Goal: Task Accomplishment & Management: Manage account settings

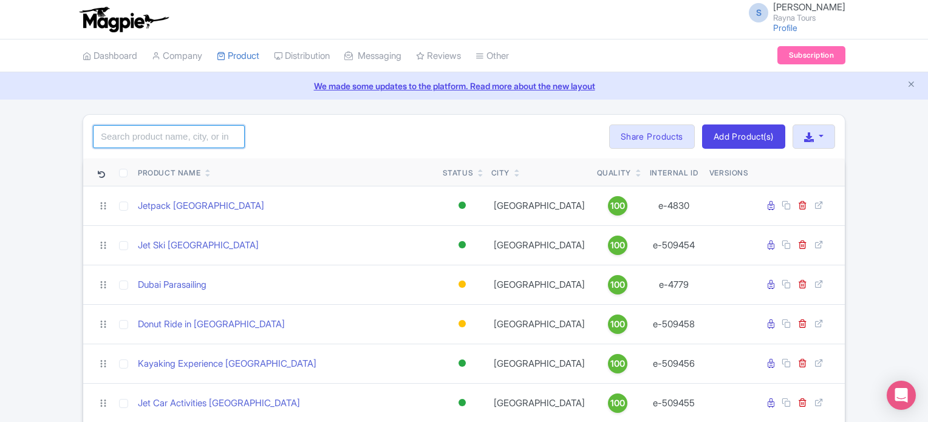
click at [216, 141] on input "search" at bounding box center [169, 136] width 152 height 23
type input "a"
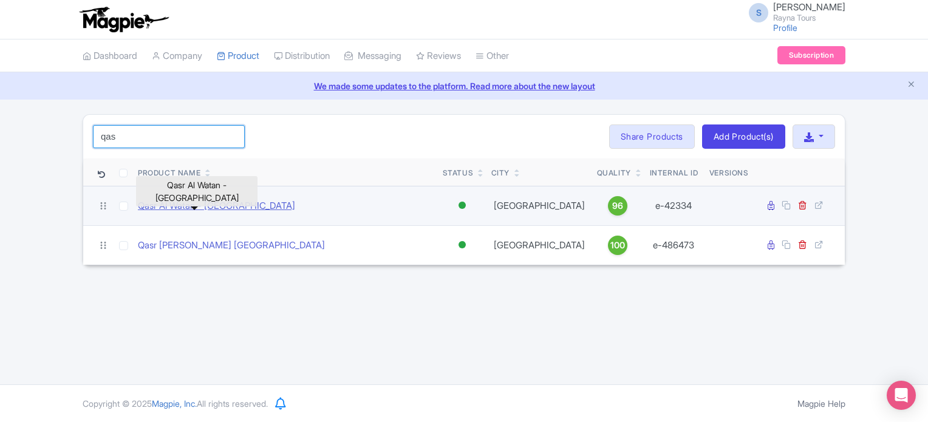
type input "qas"
click at [229, 206] on link "Qasr Al Watan - [GEOGRAPHIC_DATA]" at bounding box center [216, 206] width 157 height 14
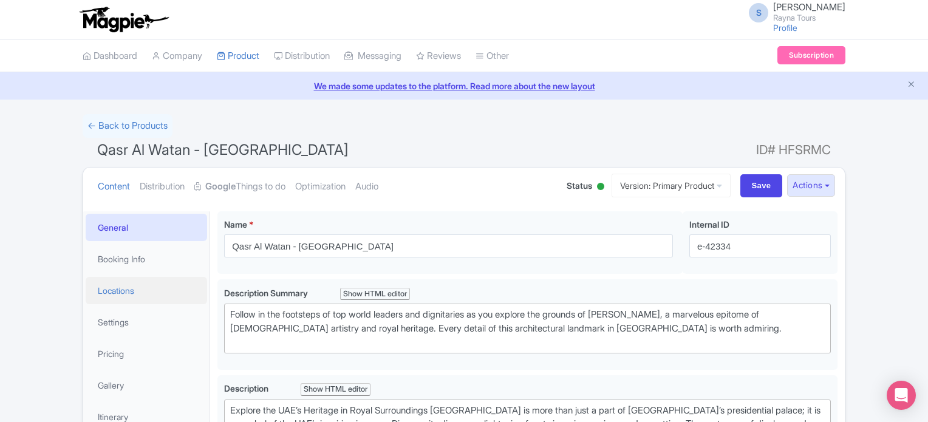
click at [118, 291] on link "Locations" at bounding box center [146, 290] width 121 height 27
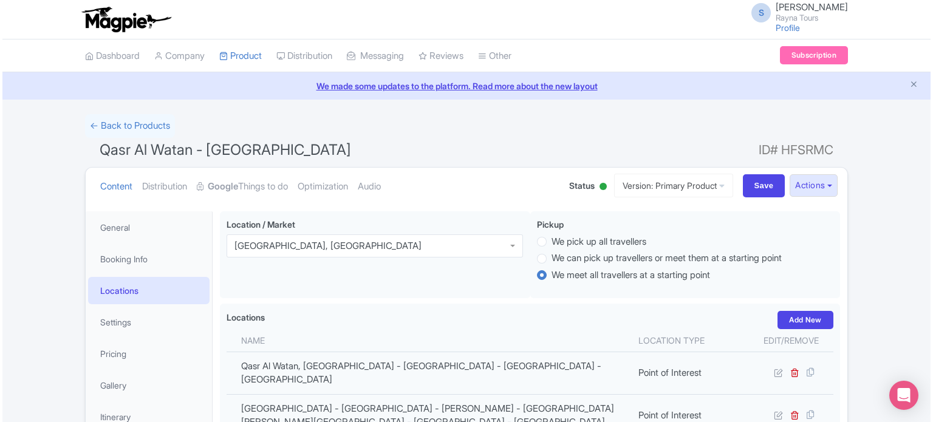
scroll to position [182, 0]
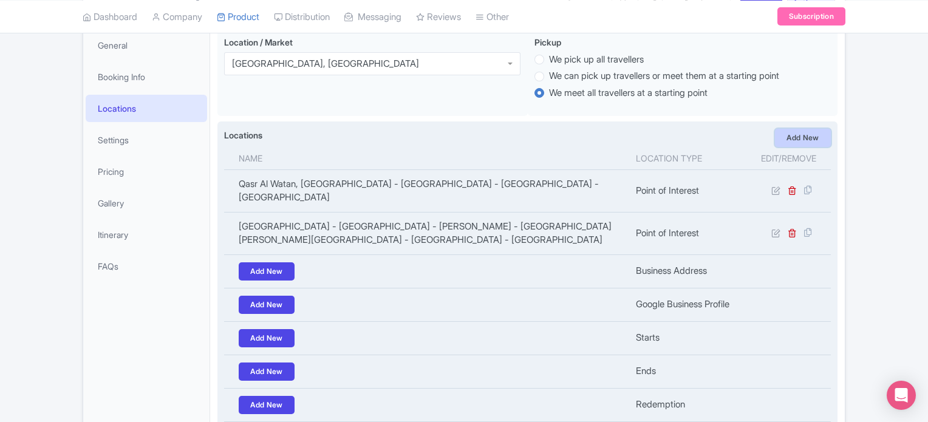
click at [811, 140] on link "Add New" at bounding box center [803, 138] width 56 height 18
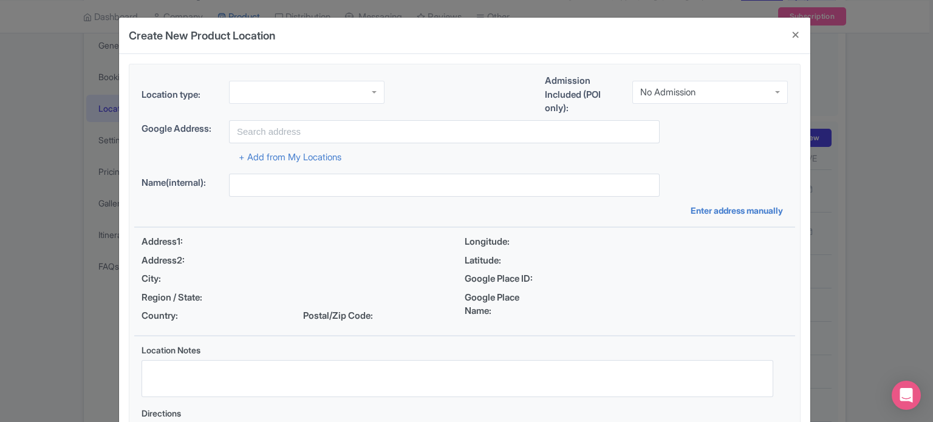
click at [358, 87] on div at bounding box center [306, 92] width 155 height 23
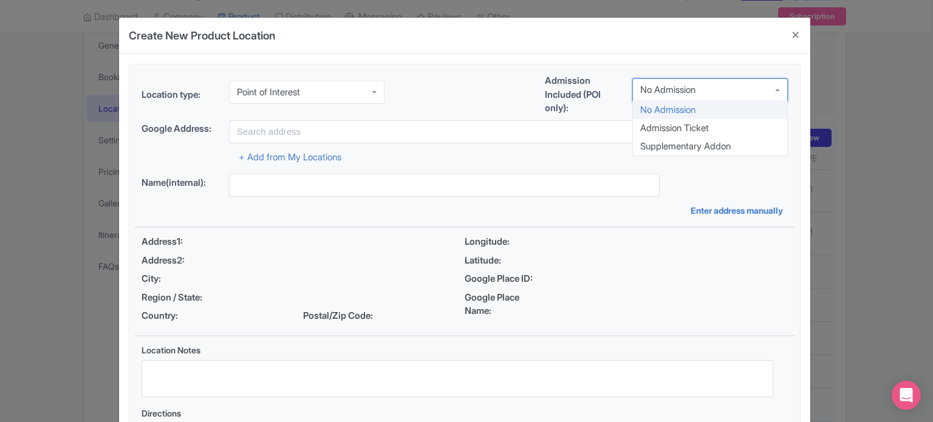
click at [641, 97] on div "No Admission" at bounding box center [709, 89] width 155 height 23
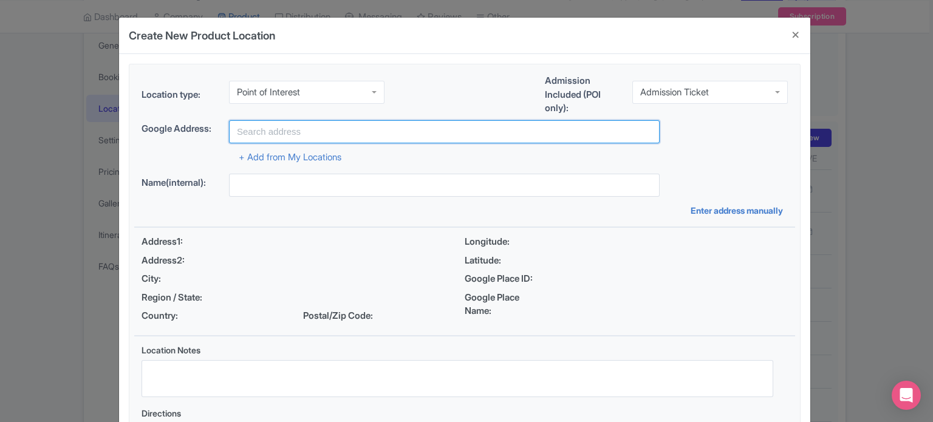
click at [534, 139] on input "text" at bounding box center [444, 131] width 431 height 23
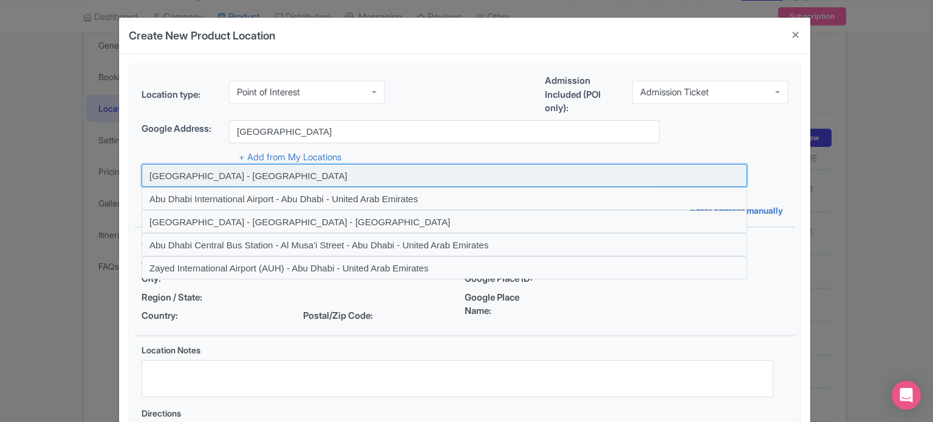
click at [260, 175] on input at bounding box center [443, 175] width 605 height 23
type input "Abu Dhabi - United Arab Emirates"
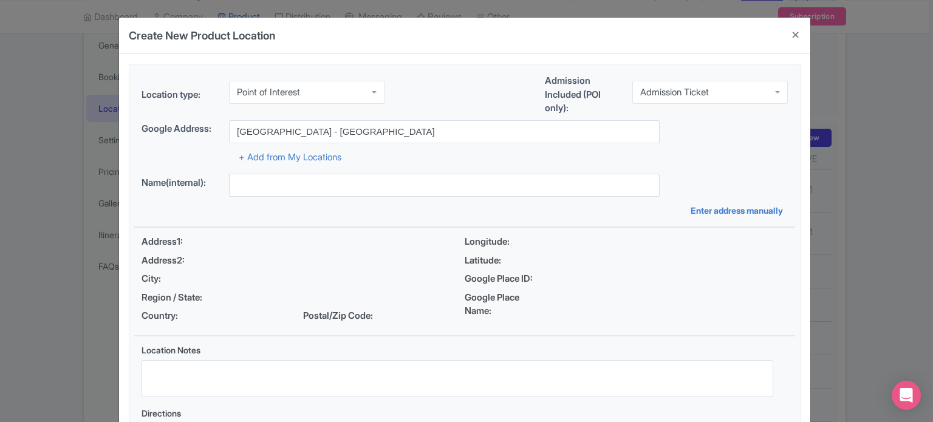
type input "Abu Dhabi - United Arab Emirates"
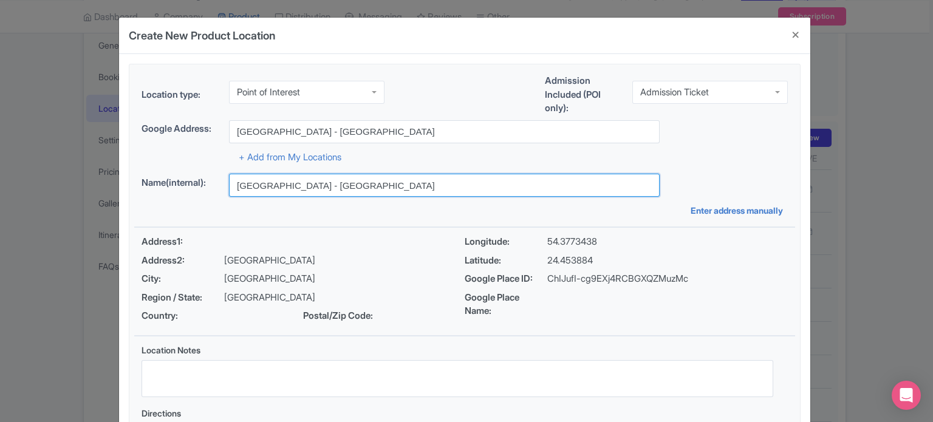
click at [261, 182] on input "Abu Dhabi - United Arab Emirates" at bounding box center [444, 185] width 431 height 23
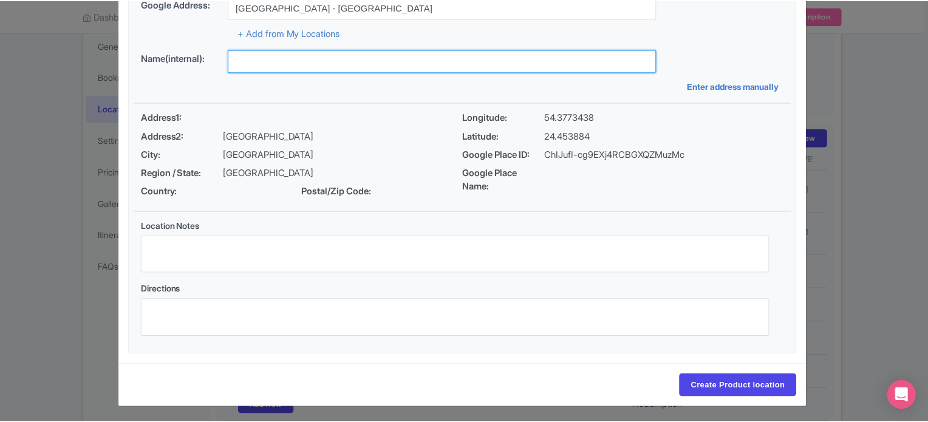
scroll to position [126, 0]
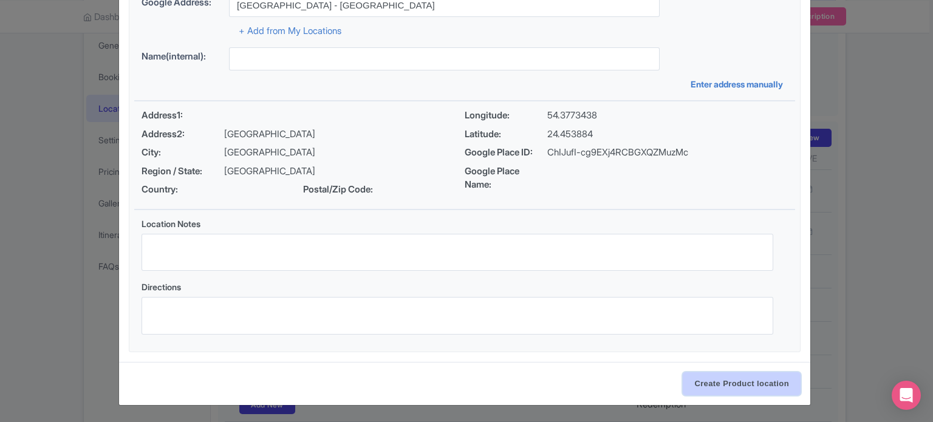
click at [741, 383] on input "Create Product location" at bounding box center [742, 383] width 118 height 23
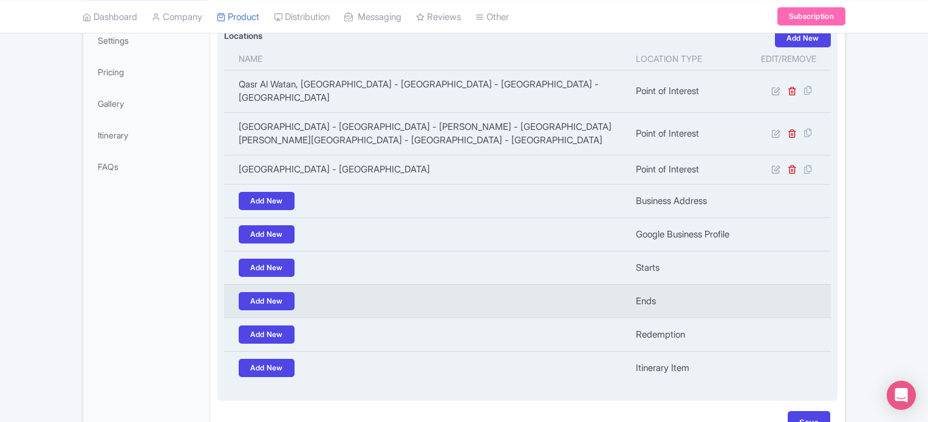
scroll to position [341, 0]
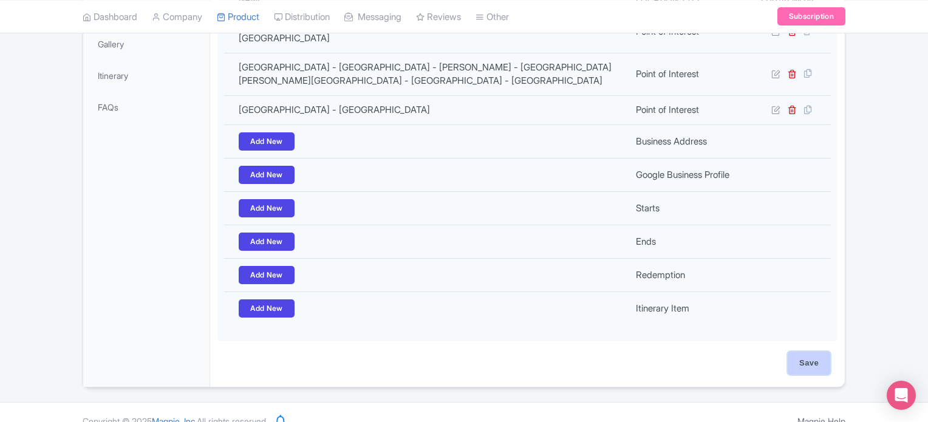
click at [809, 352] on input "Save" at bounding box center [809, 363] width 43 height 23
type input "Update Product"
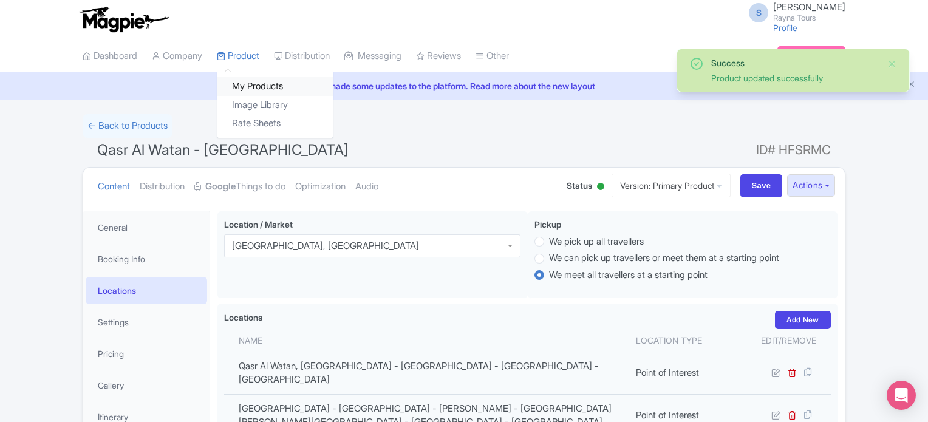
click at [245, 84] on link "My Products" at bounding box center [274, 86] width 115 height 19
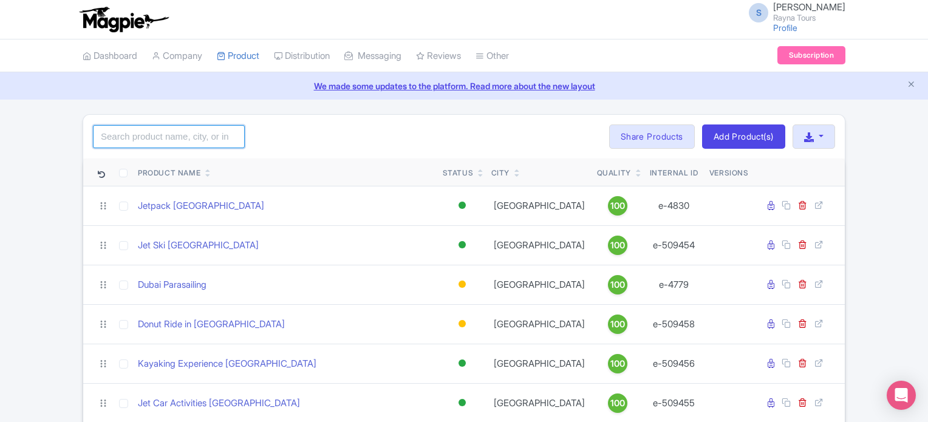
click at [180, 132] on input "search" at bounding box center [169, 136] width 152 height 23
type input "abu"
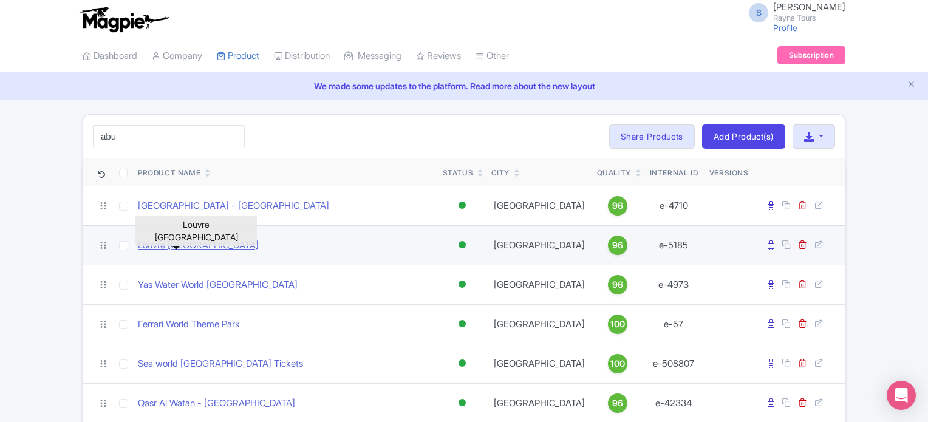
click at [193, 245] on link "Louvre Abu Dhabi" at bounding box center [198, 246] width 121 height 14
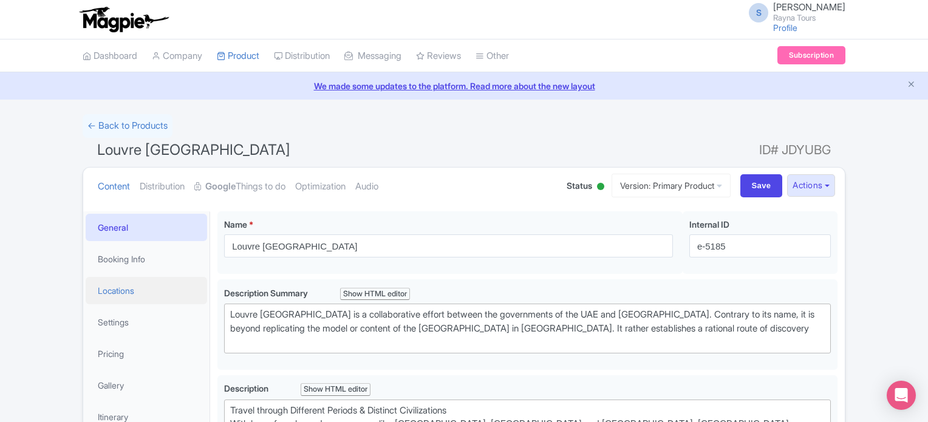
click at [122, 286] on link "Locations" at bounding box center [146, 290] width 121 height 27
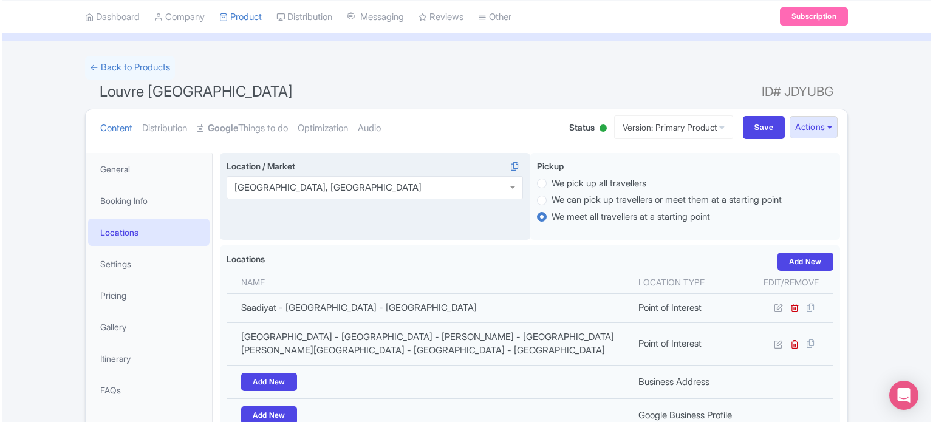
scroll to position [182, 0]
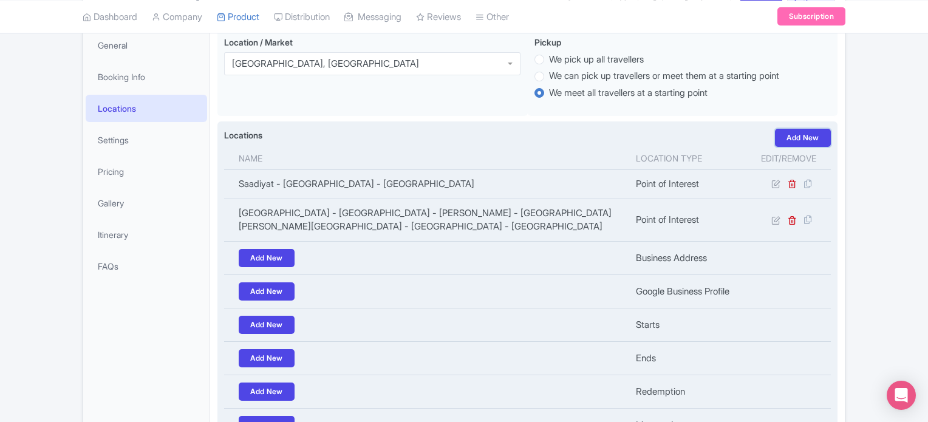
click at [802, 134] on link "Add New" at bounding box center [803, 138] width 56 height 18
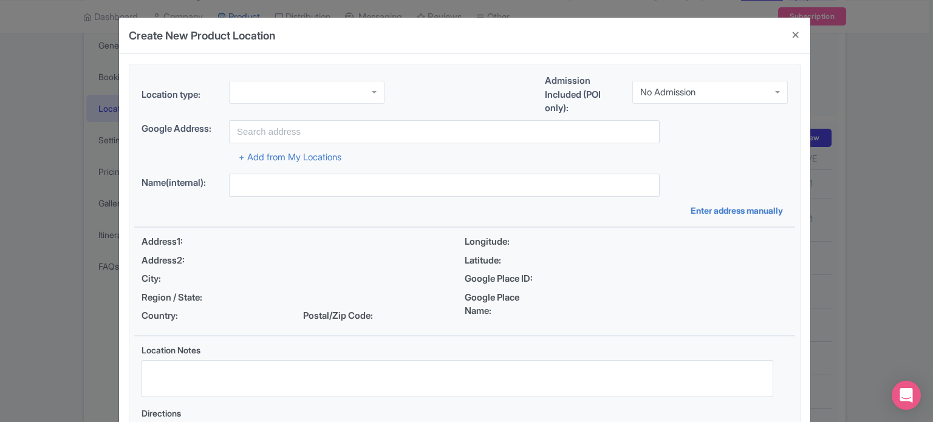
click at [308, 89] on div at bounding box center [306, 92] width 155 height 23
click at [673, 87] on div "No Admission" at bounding box center [667, 92] width 55 height 11
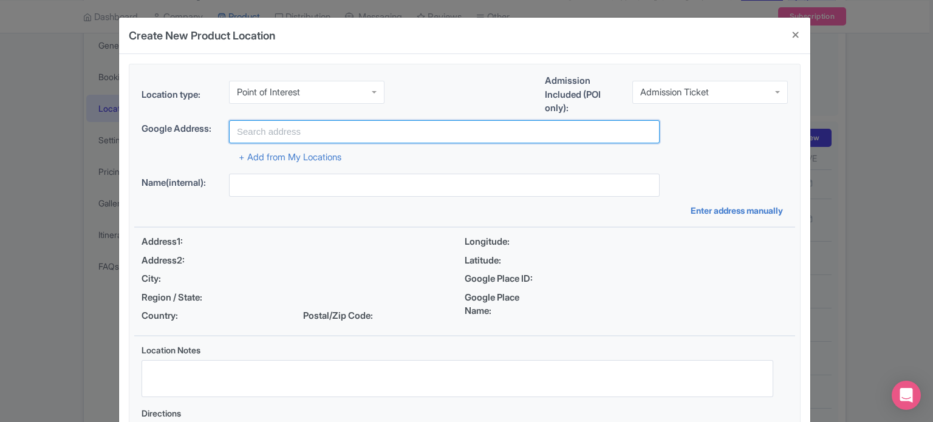
click at [505, 135] on input "text" at bounding box center [444, 131] width 431 height 23
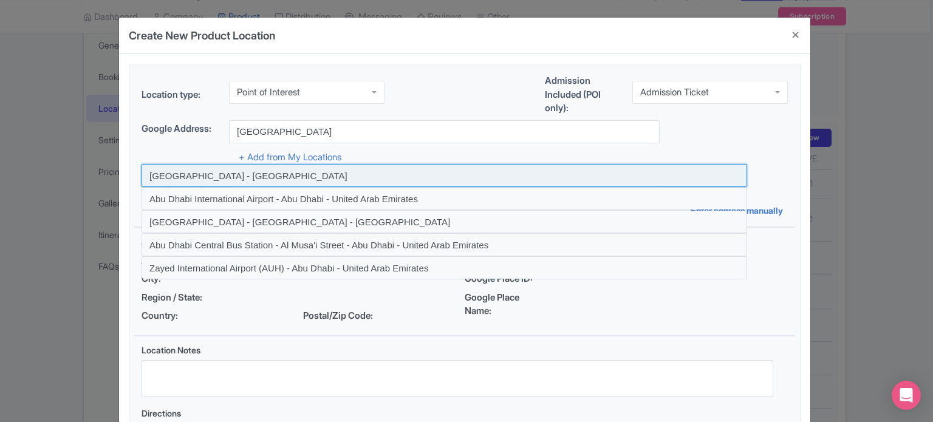
click at [223, 173] on input at bounding box center [443, 175] width 605 height 23
type input "Abu Dhabi - United Arab Emirates"
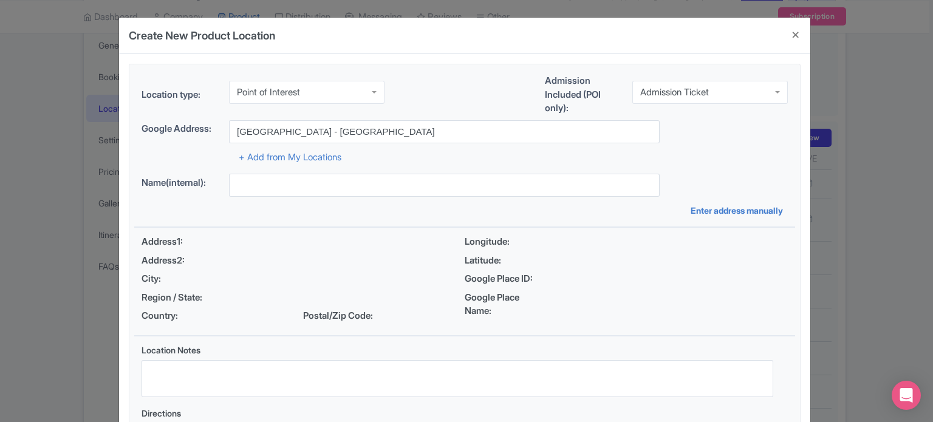
type input "Abu Dhabi - United Arab Emirates"
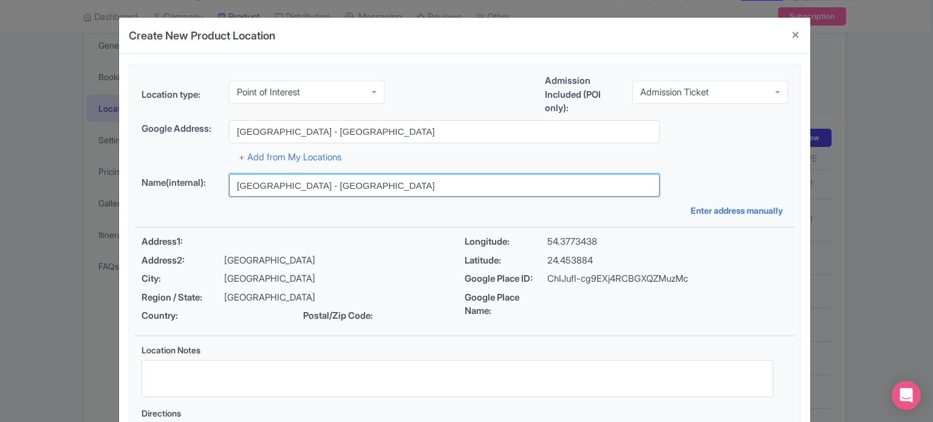
click at [298, 190] on input "Abu Dhabi - United Arab Emirates" at bounding box center [444, 185] width 431 height 23
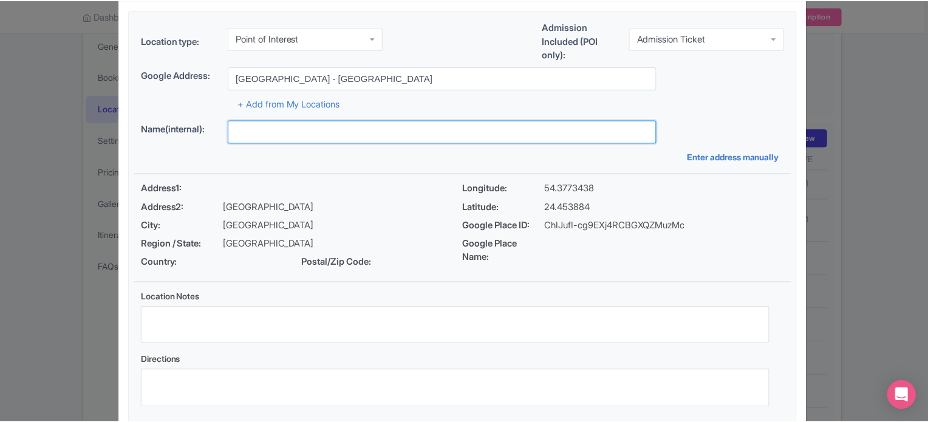
scroll to position [126, 0]
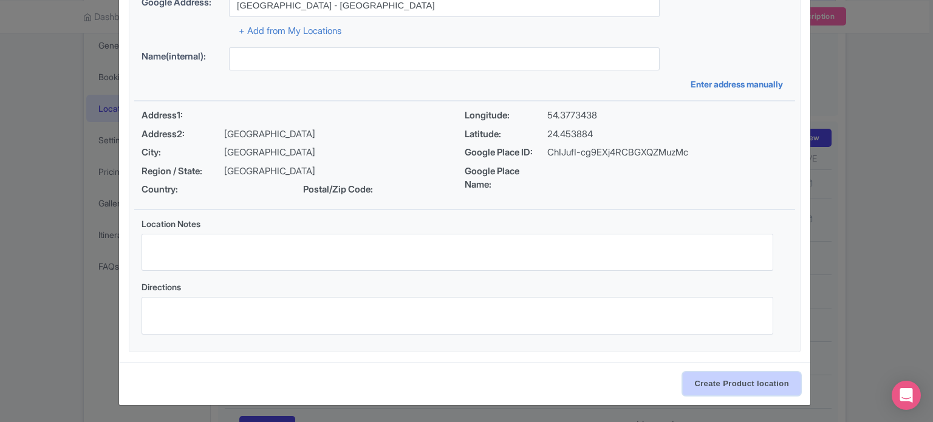
click at [743, 390] on input "Create Product location" at bounding box center [742, 383] width 118 height 23
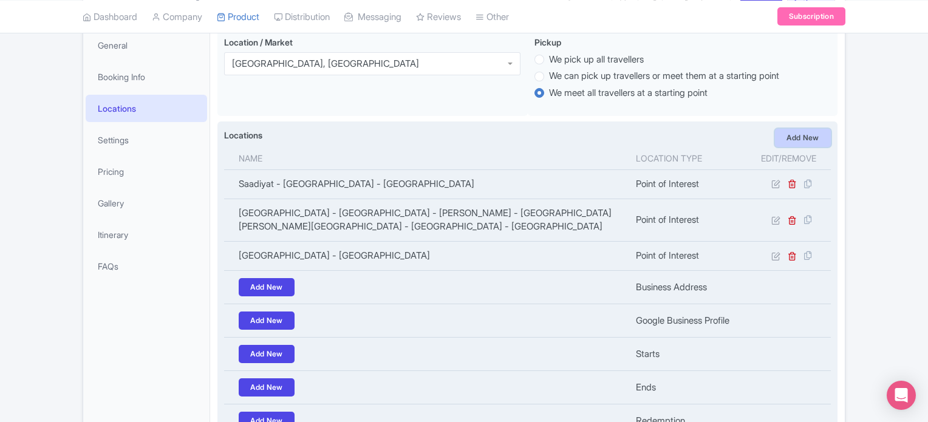
click at [811, 139] on link "Add New" at bounding box center [803, 138] width 56 height 18
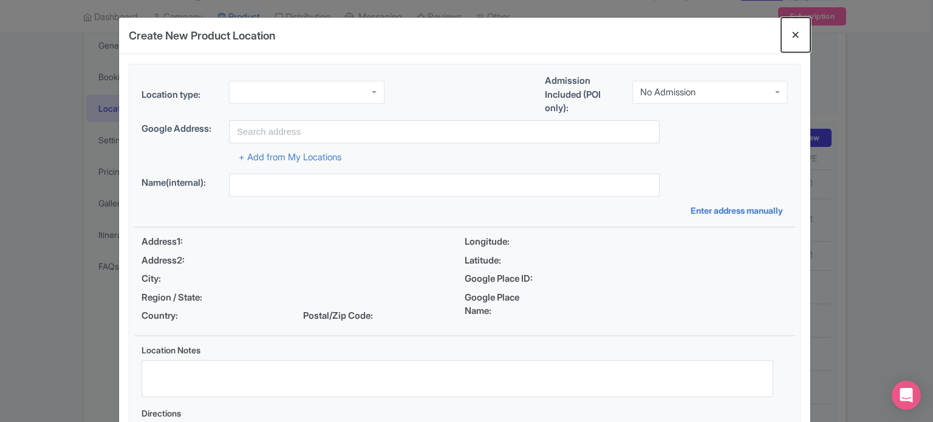
click at [792, 32] on button "Close" at bounding box center [795, 35] width 29 height 35
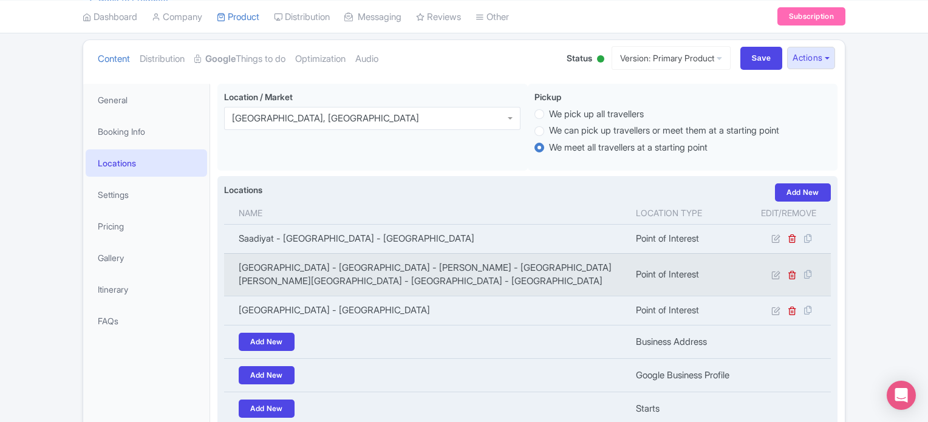
scroll to position [0, 0]
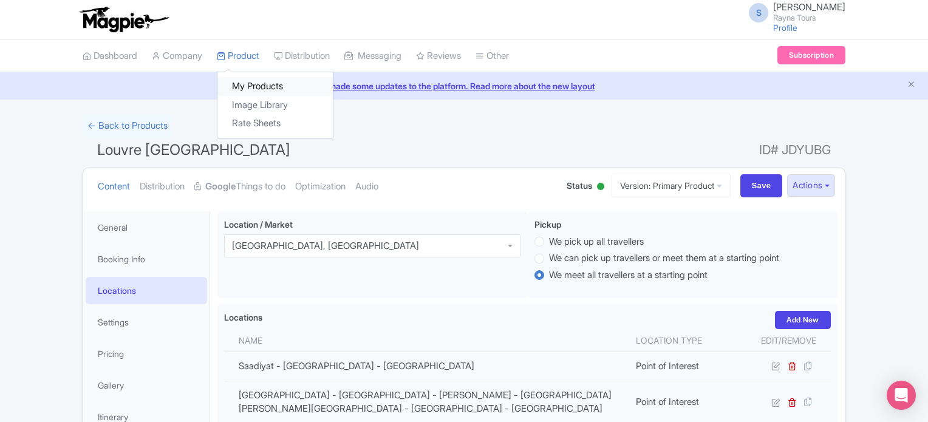
click at [251, 83] on link "My Products" at bounding box center [274, 86] width 115 height 19
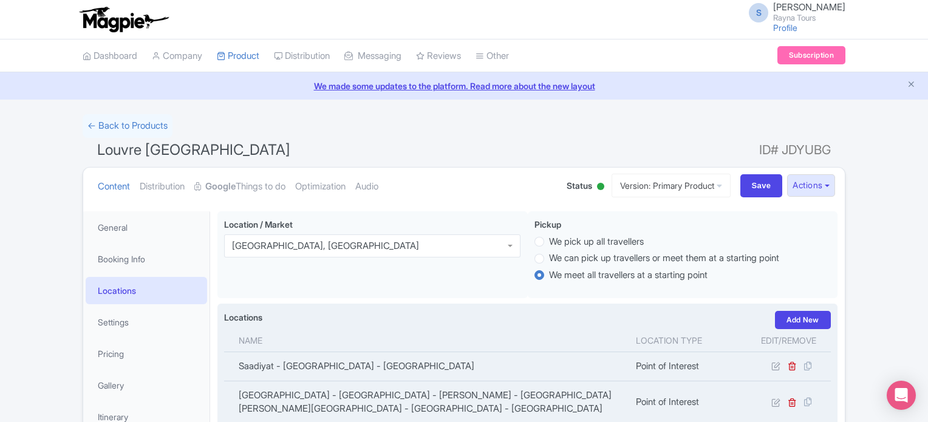
scroll to position [69, 0]
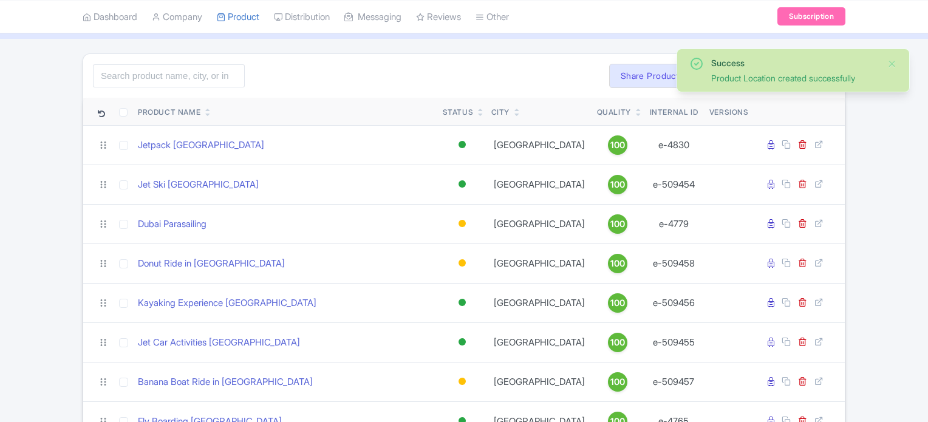
scroll to position [61, 0]
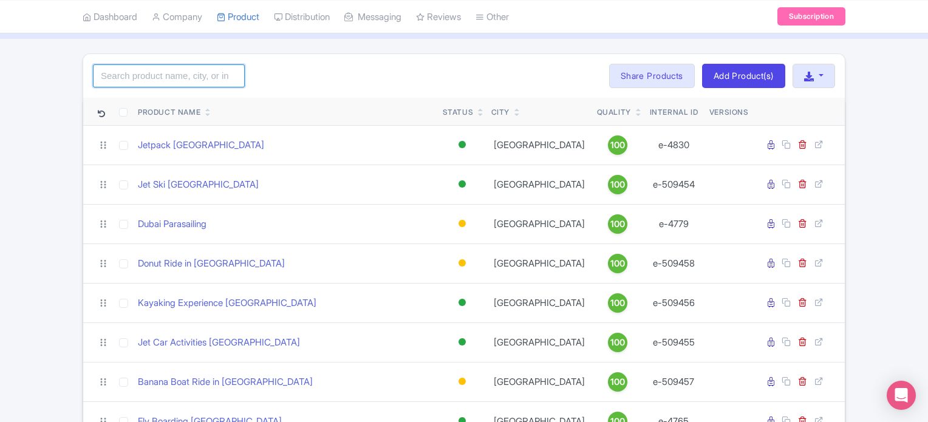
click at [211, 74] on input "search" at bounding box center [169, 75] width 152 height 23
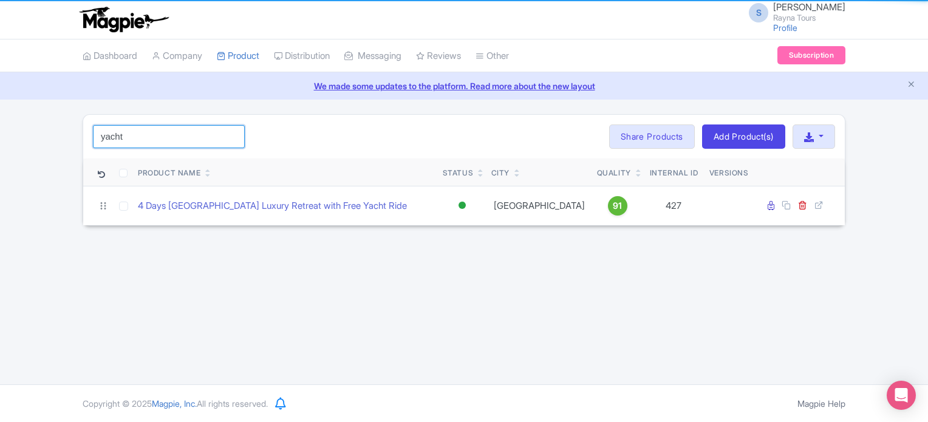
scroll to position [0, 0]
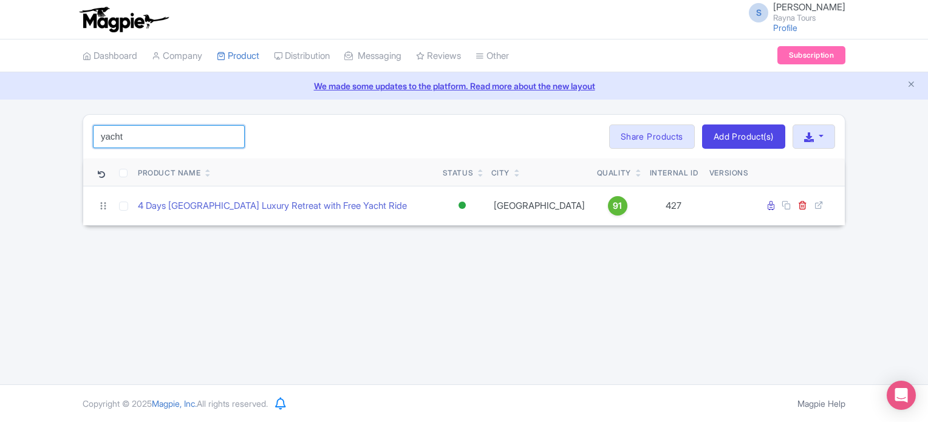
click at [185, 132] on input "yacht" at bounding box center [169, 136] width 152 height 23
paste input "Sky Walker Sharing Yacht Tours"
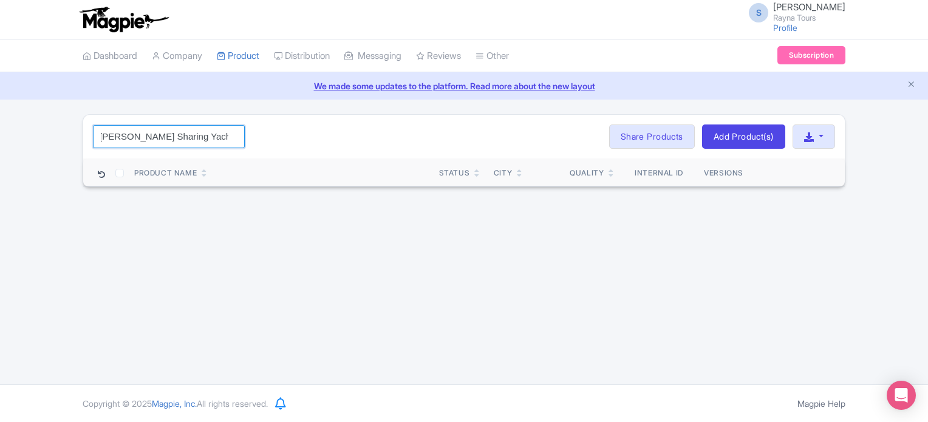
click at [218, 141] on input "Sky Walker Sharing Yacht Tours" at bounding box center [169, 136] width 152 height 23
type input "Sky Walker Sharing Yacht Tours"
click at [370, 229] on div "S Somnath Bhise Rayna Tours Profile Users Settings Sign out Dashboard Company P…" at bounding box center [464, 192] width 928 height 384
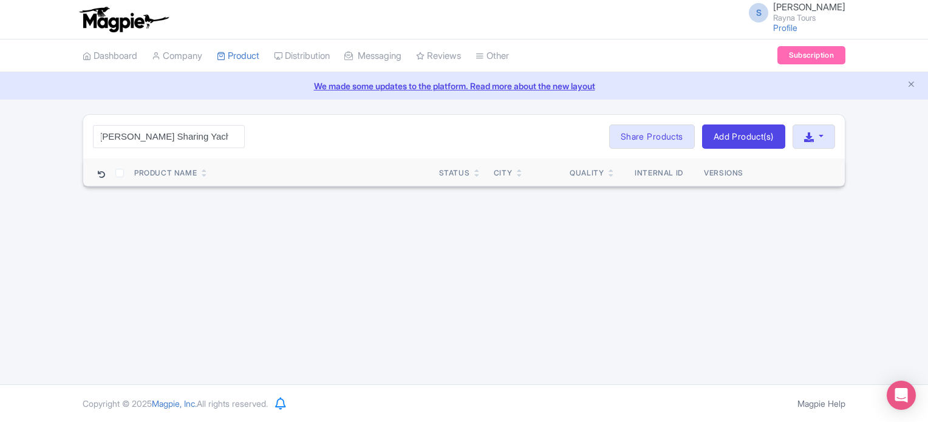
scroll to position [0, 0]
click at [187, 133] on input "Sky Walker Sharing Yacht Tours" at bounding box center [169, 136] width 152 height 23
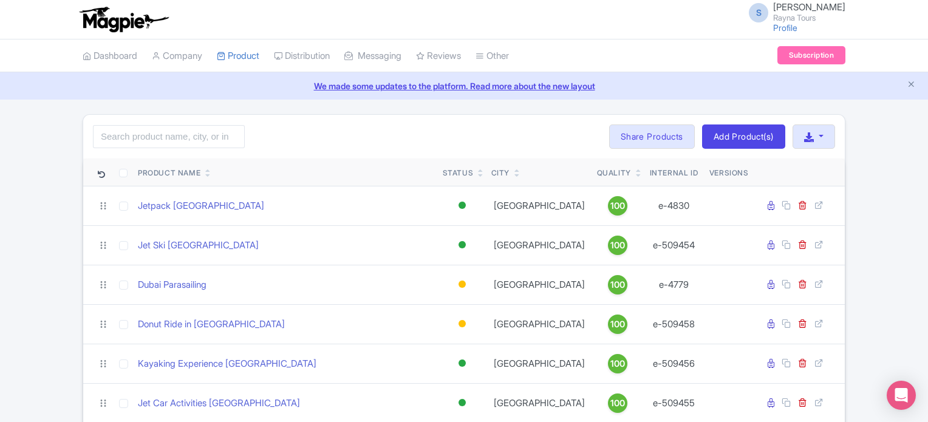
click at [468, 173] on div "Status" at bounding box center [458, 173] width 31 height 11
click at [481, 174] on icon at bounding box center [480, 175] width 5 height 7
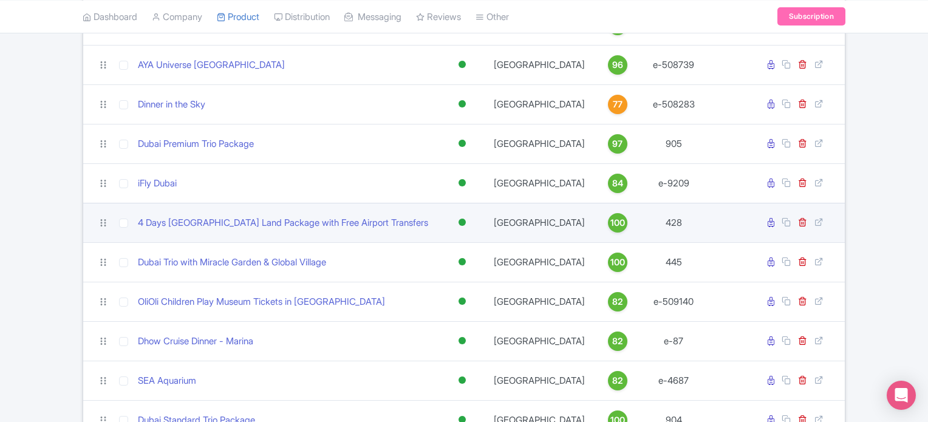
scroll to position [243, 0]
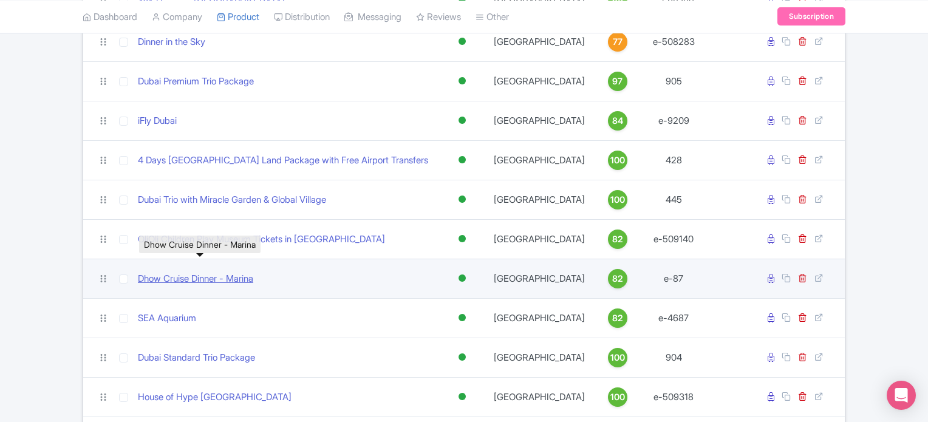
click at [208, 278] on link "Dhow Cruise Dinner - Marina" at bounding box center [195, 279] width 115 height 14
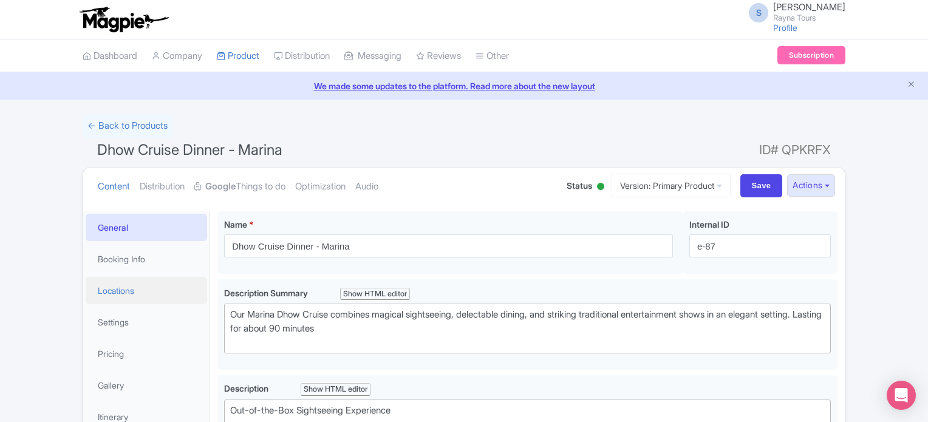
click at [130, 293] on link "Locations" at bounding box center [146, 290] width 121 height 27
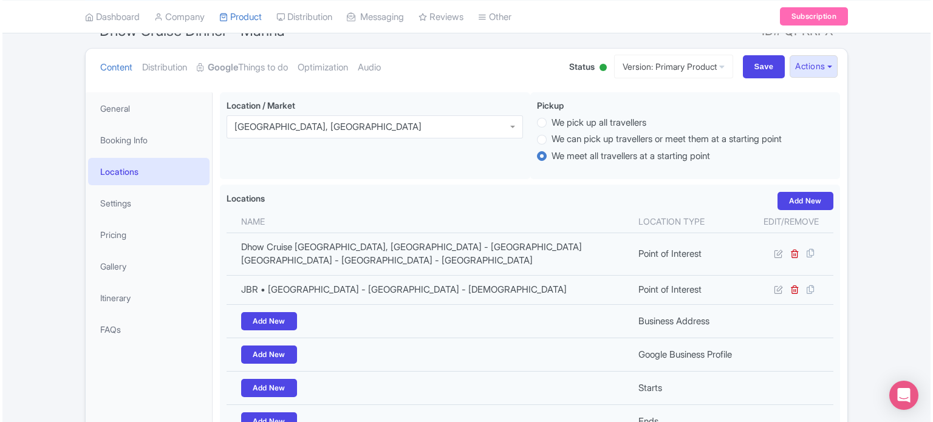
scroll to position [121, 0]
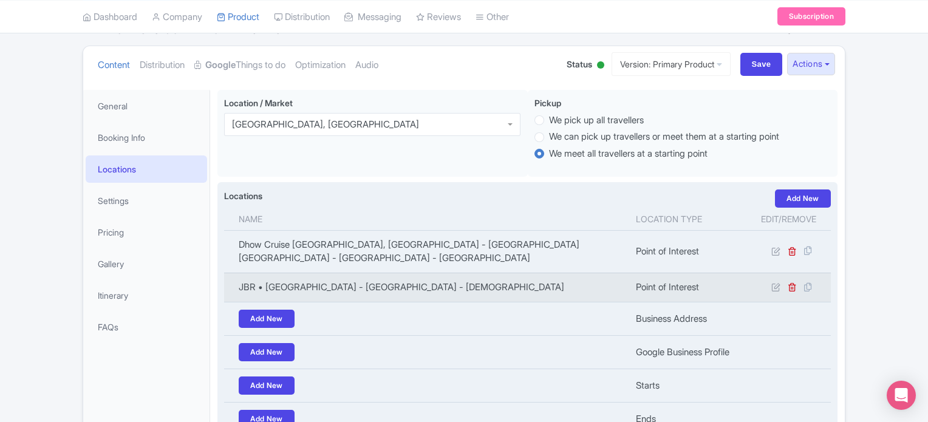
click at [305, 274] on td "JBR • [GEOGRAPHIC_DATA] - [GEOGRAPHIC_DATA] - [DEMOGRAPHIC_DATA]" at bounding box center [426, 287] width 404 height 29
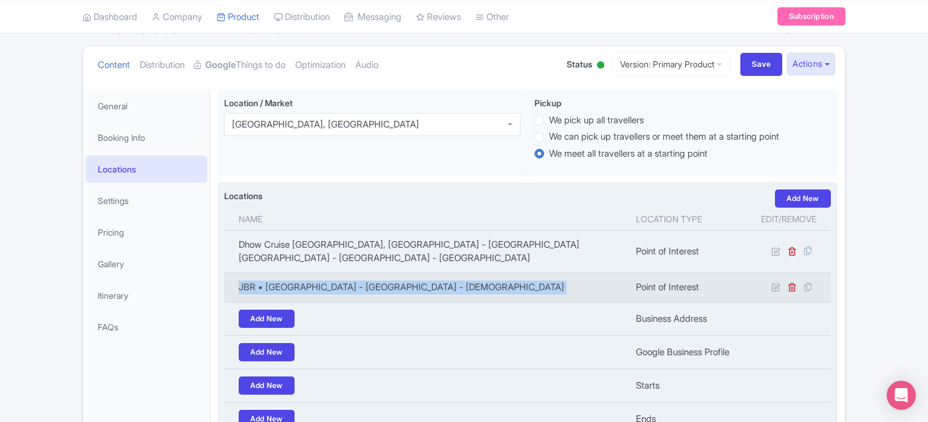
click at [305, 274] on td "JBR • [GEOGRAPHIC_DATA] - [GEOGRAPHIC_DATA] - [DEMOGRAPHIC_DATA]" at bounding box center [426, 287] width 404 height 29
click at [799, 195] on link "Add New" at bounding box center [803, 198] width 56 height 18
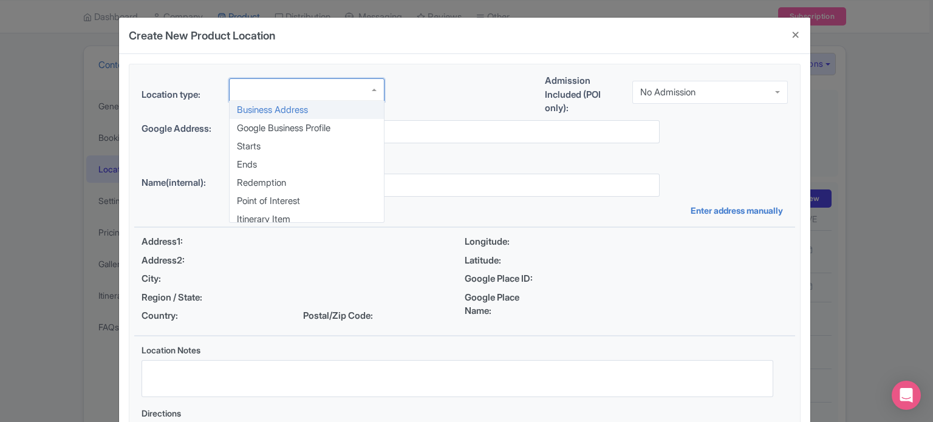
click at [307, 89] on div at bounding box center [306, 89] width 155 height 23
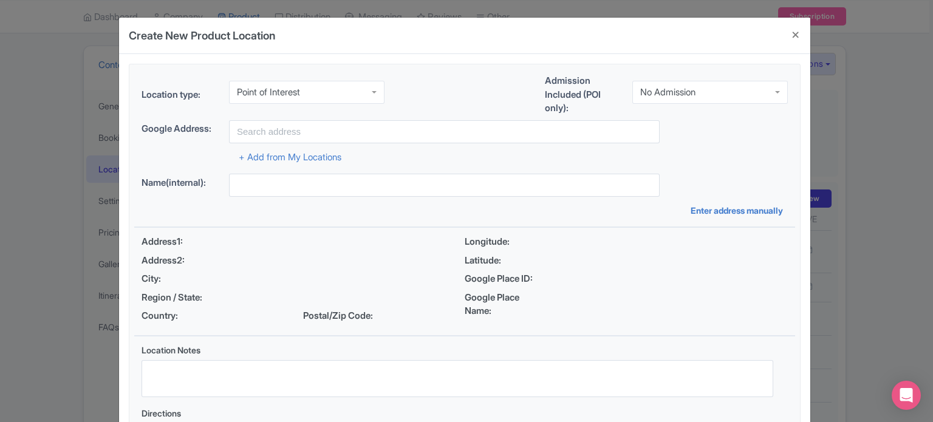
scroll to position [0, 0]
click at [658, 90] on div "No Admission" at bounding box center [667, 92] width 55 height 11
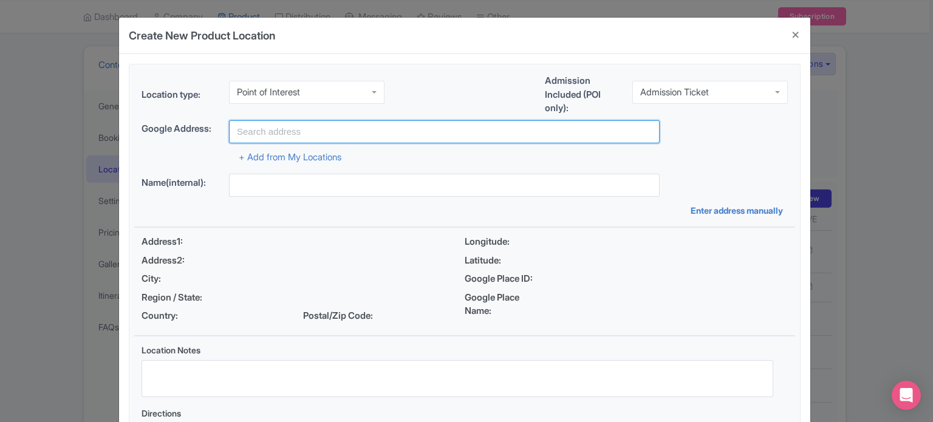
click at [478, 130] on input "text" at bounding box center [444, 131] width 431 height 23
paste input "Palm"
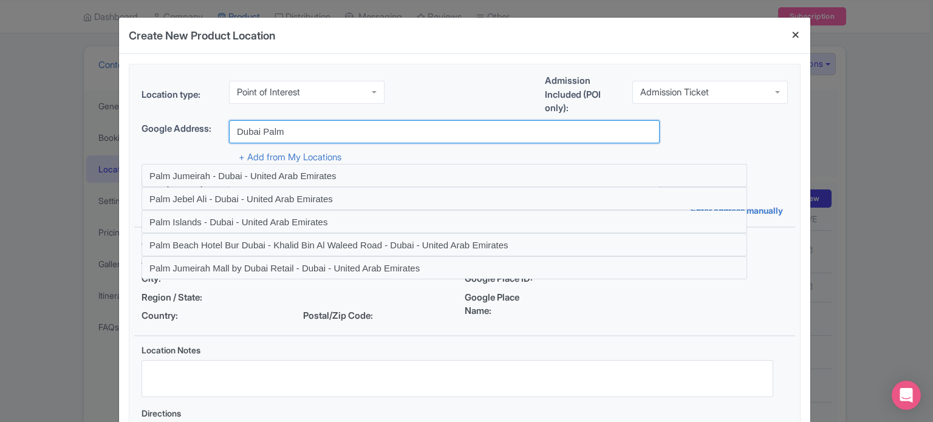
type input "Dubai Palm"
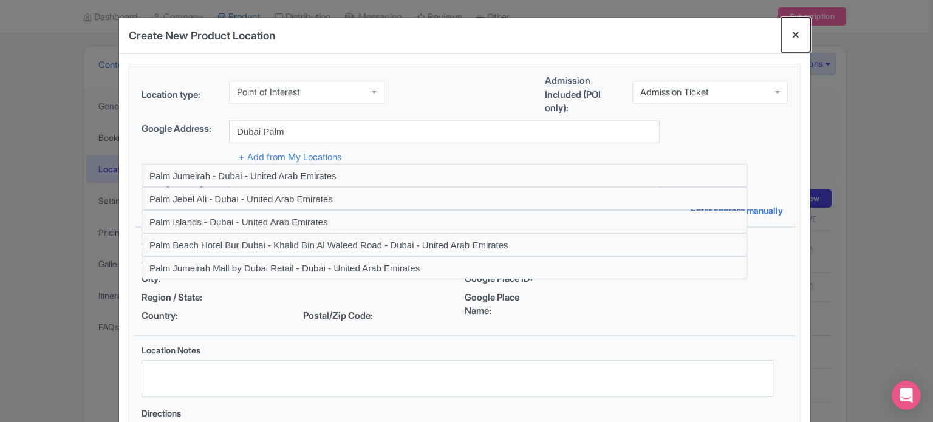
click at [794, 35] on button "Close" at bounding box center [795, 35] width 29 height 35
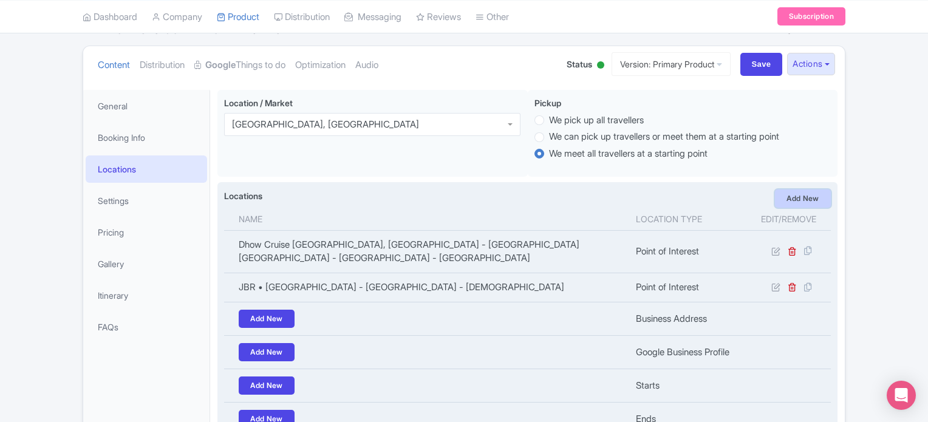
click at [792, 199] on link "Add New" at bounding box center [803, 198] width 56 height 18
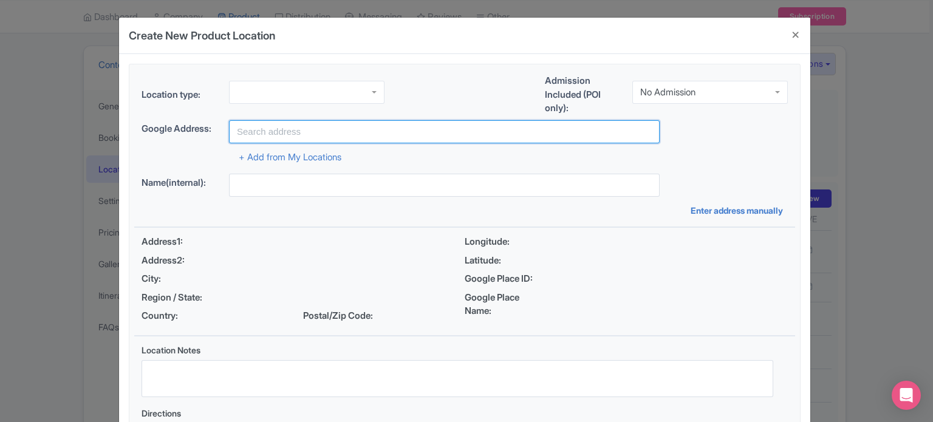
click at [277, 129] on input "text" at bounding box center [444, 131] width 431 height 23
paste input "Atlantis"
click at [277, 129] on input "Atlantis" at bounding box center [444, 131] width 431 height 23
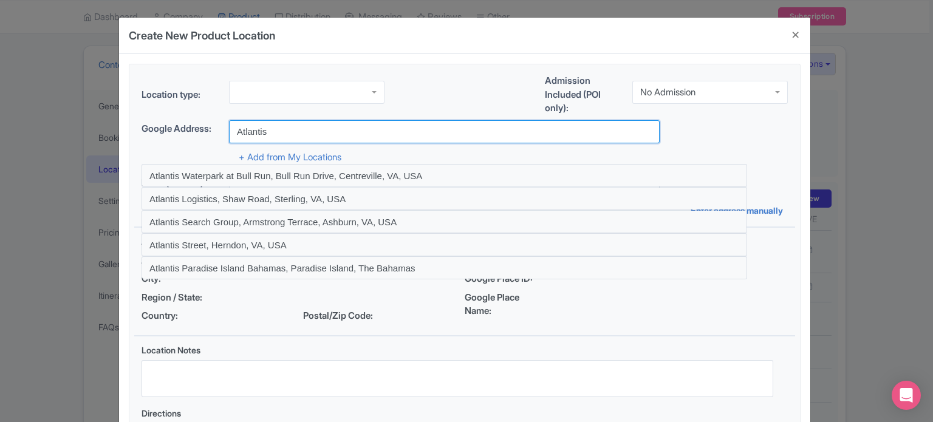
click at [277, 129] on input "Atlantis" at bounding box center [444, 131] width 431 height 23
type input "A"
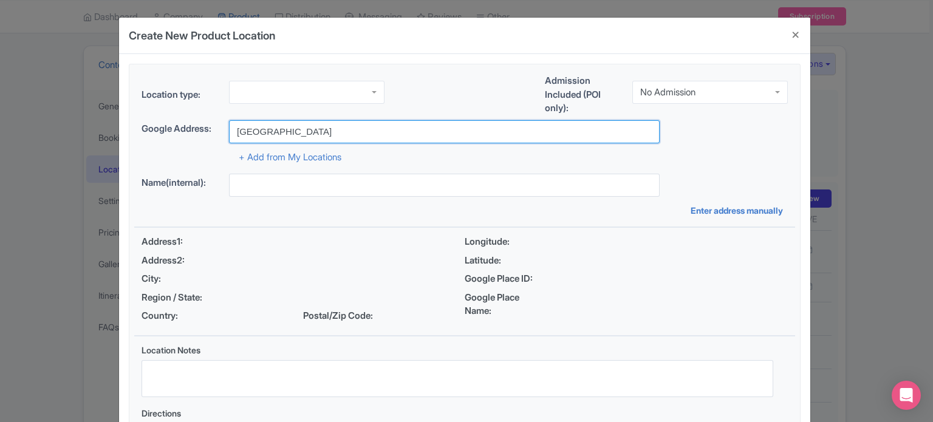
paste input "Atlantis"
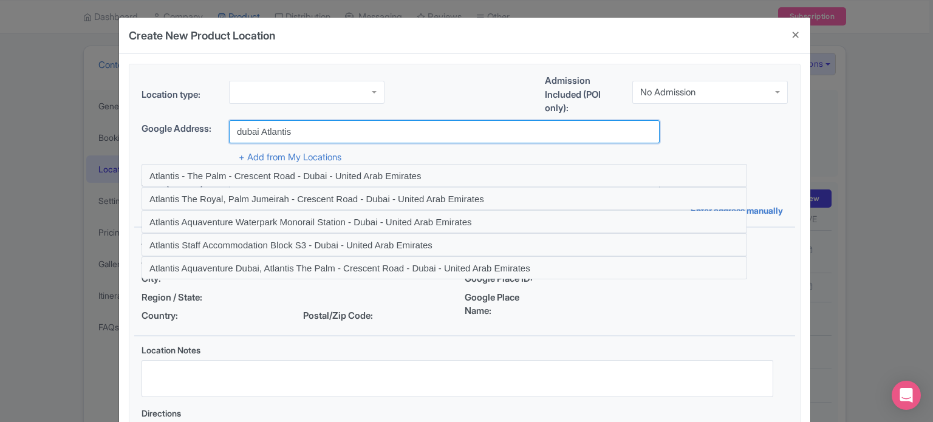
type input "dubai Atlantis"
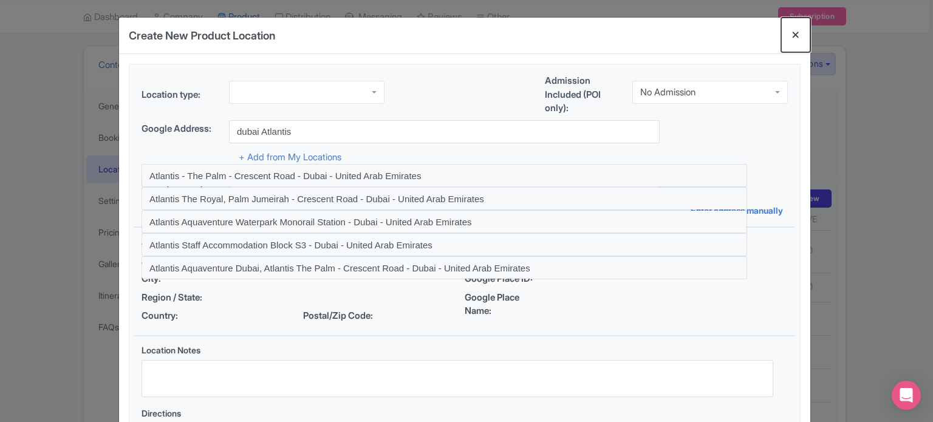
click at [794, 34] on button "Close" at bounding box center [795, 35] width 29 height 35
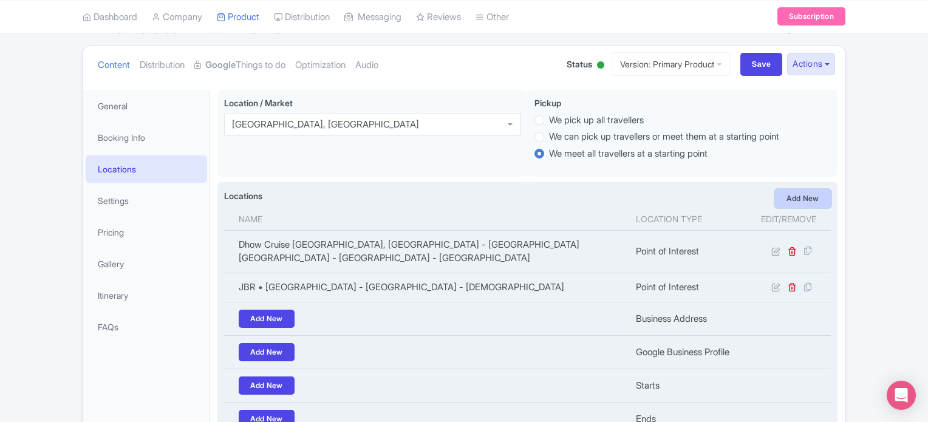
click at [809, 198] on link "Add New" at bounding box center [803, 198] width 56 height 18
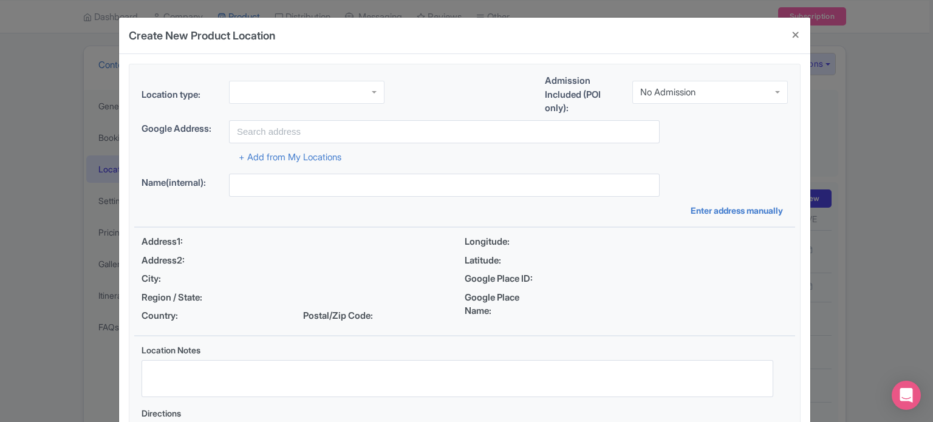
click at [354, 91] on div at bounding box center [306, 92] width 155 height 23
click at [680, 90] on div "No Admission" at bounding box center [667, 92] width 55 height 11
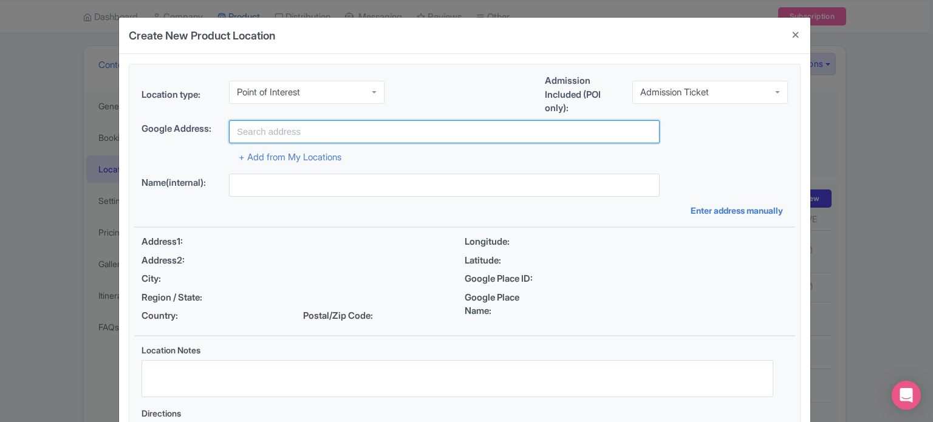
click at [421, 135] on input "text" at bounding box center [444, 131] width 431 height 23
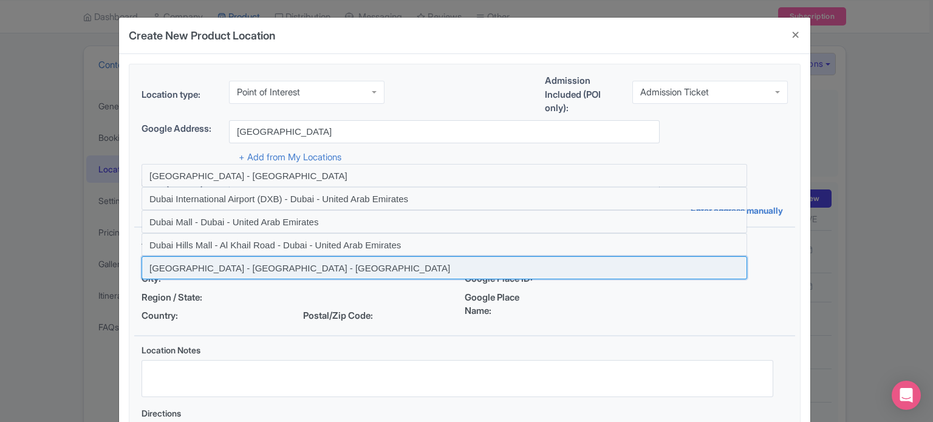
click at [212, 268] on input at bounding box center [443, 267] width 605 height 23
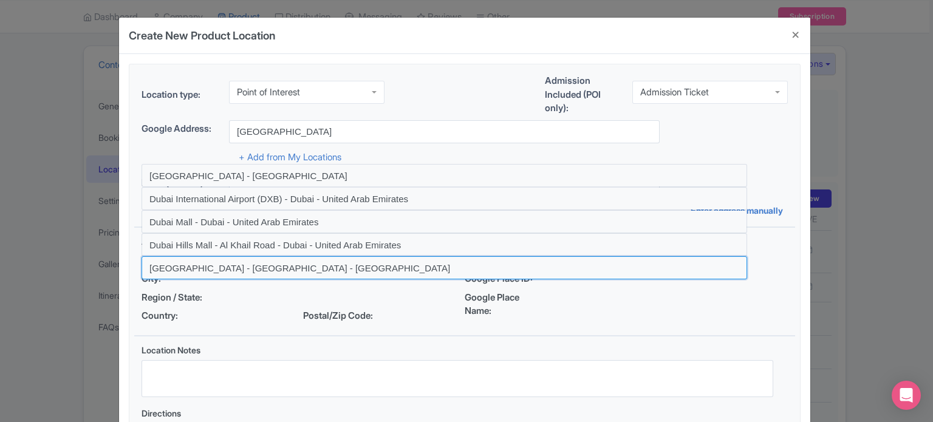
type input "[GEOGRAPHIC_DATA] - [GEOGRAPHIC_DATA] - [GEOGRAPHIC_DATA]"
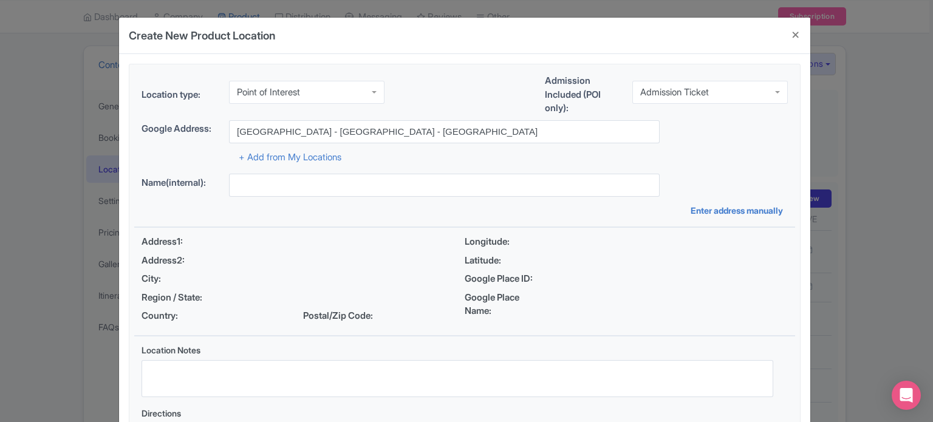
type input "[GEOGRAPHIC_DATA] - [GEOGRAPHIC_DATA] - [GEOGRAPHIC_DATA]"
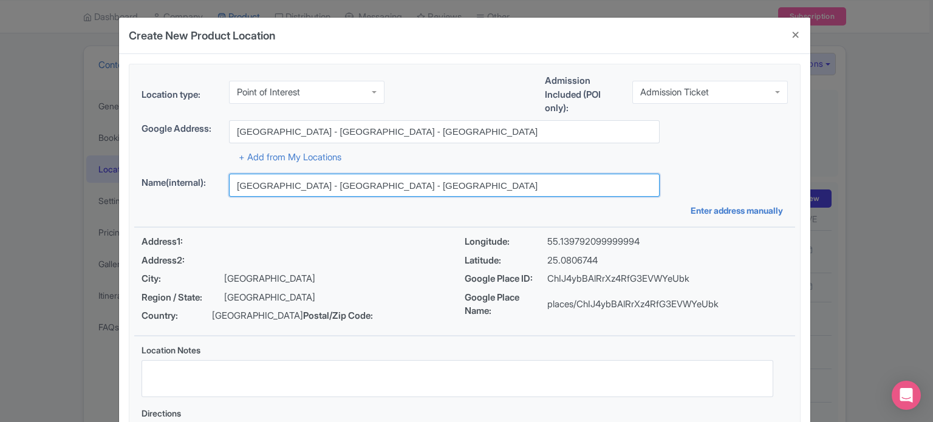
click at [426, 188] on input "[GEOGRAPHIC_DATA] - [GEOGRAPHIC_DATA] - [GEOGRAPHIC_DATA]" at bounding box center [444, 185] width 431 height 23
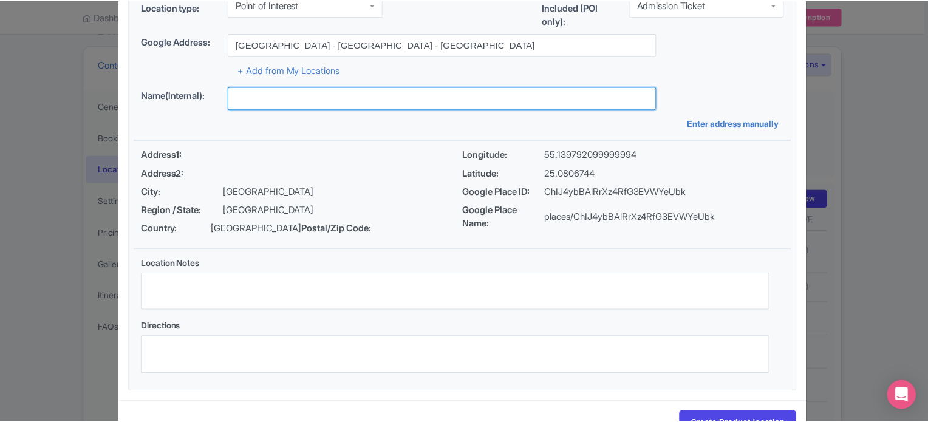
scroll to position [140, 0]
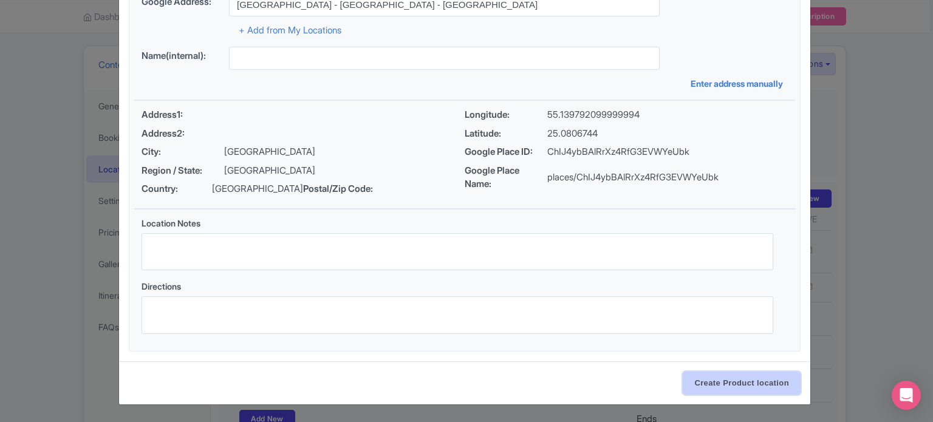
click at [736, 384] on input "Create Product location" at bounding box center [742, 383] width 118 height 23
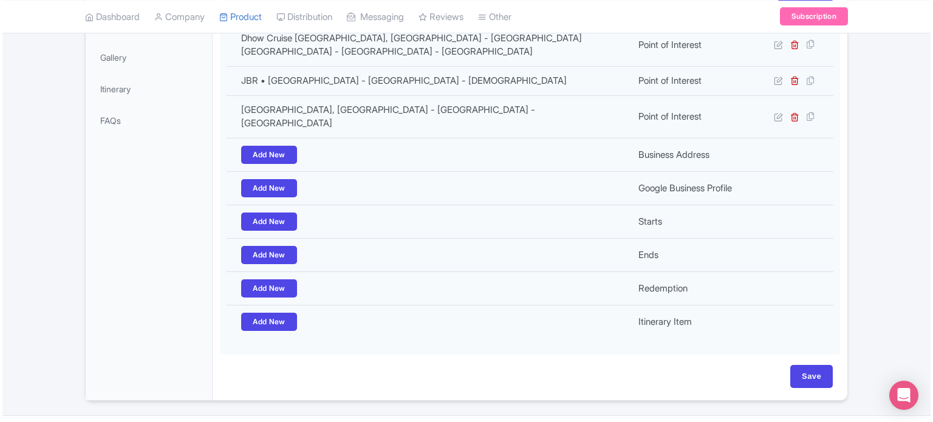
scroll to position [85, 0]
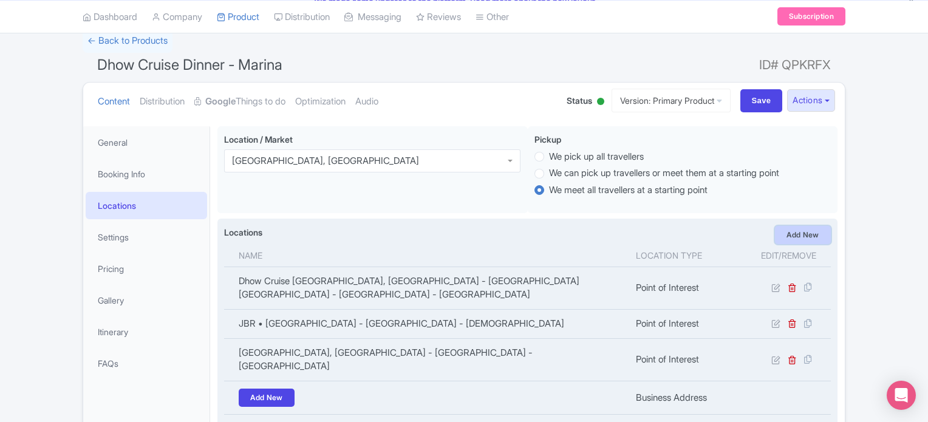
click at [805, 230] on link "Add New" at bounding box center [803, 235] width 56 height 18
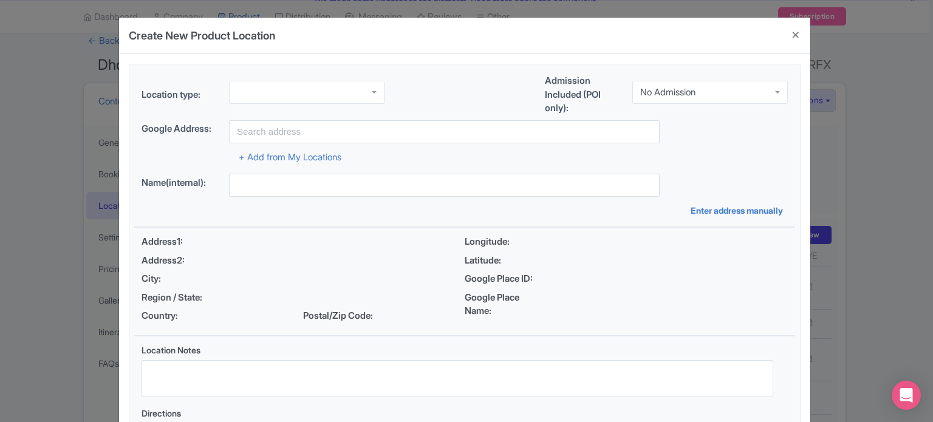
click at [353, 89] on div at bounding box center [306, 92] width 155 height 23
click at [709, 90] on div "No Admission" at bounding box center [709, 92] width 155 height 23
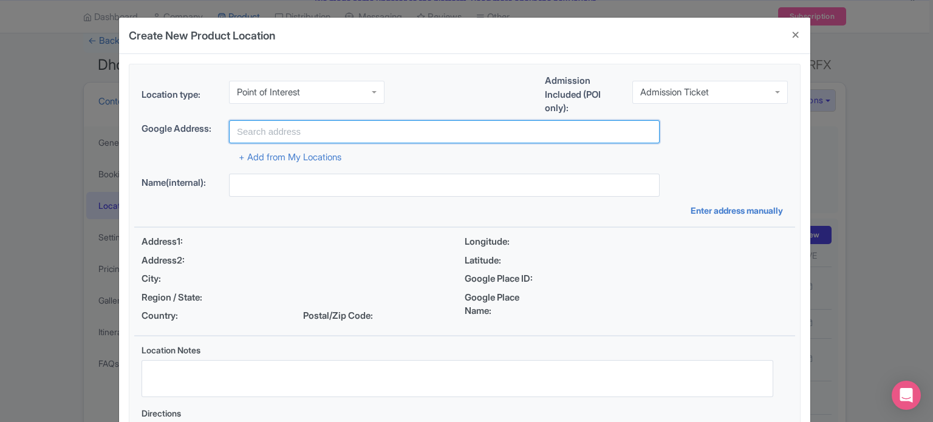
click at [332, 133] on input "text" at bounding box center [444, 131] width 431 height 23
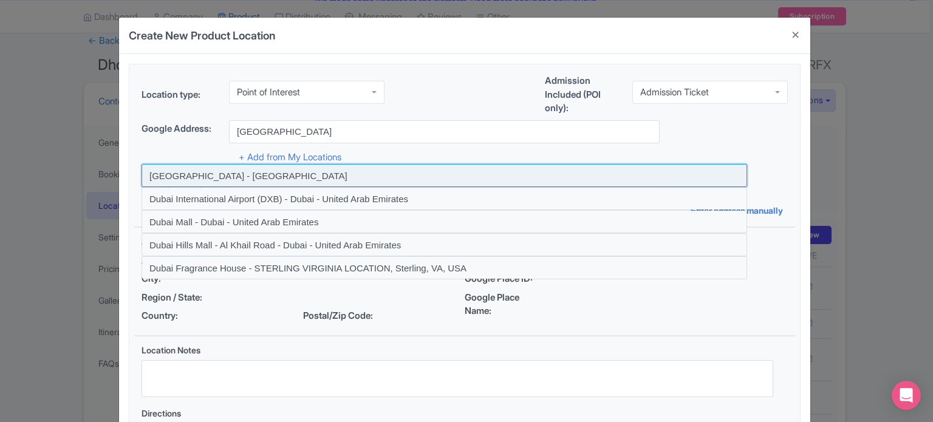
click at [217, 178] on input at bounding box center [443, 175] width 605 height 23
type input "[GEOGRAPHIC_DATA] - [GEOGRAPHIC_DATA]"
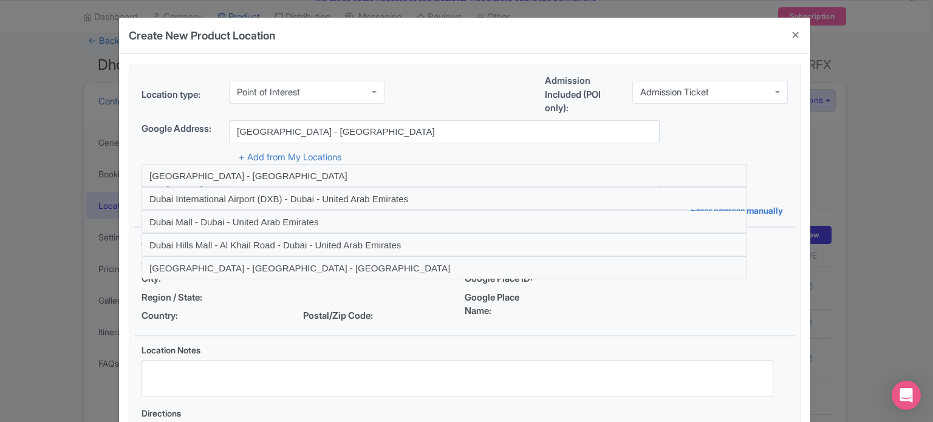
type input "[GEOGRAPHIC_DATA] - [GEOGRAPHIC_DATA]"
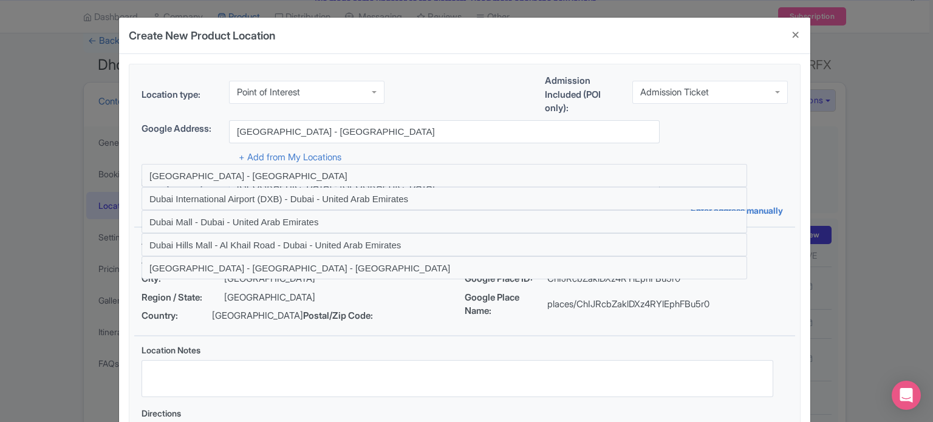
click at [707, 130] on div "Google Address: [GEOGRAPHIC_DATA] - [GEOGRAPHIC_DATA]" at bounding box center [464, 131] width 646 height 23
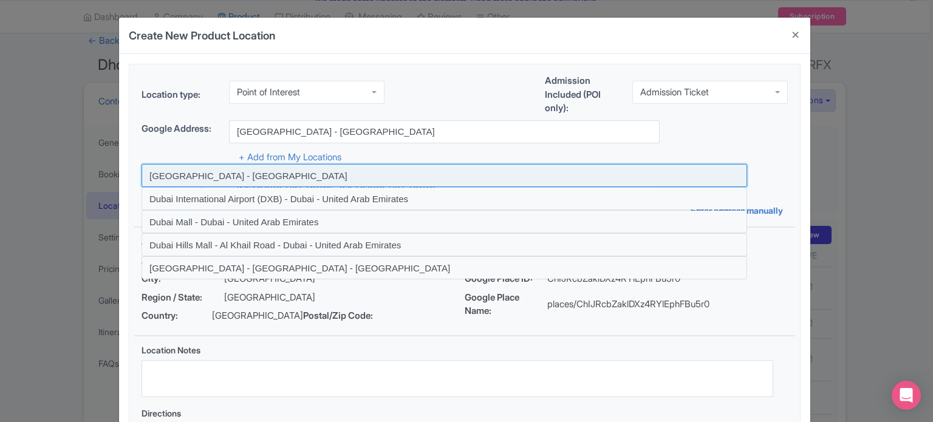
click at [230, 176] on input at bounding box center [443, 175] width 605 height 23
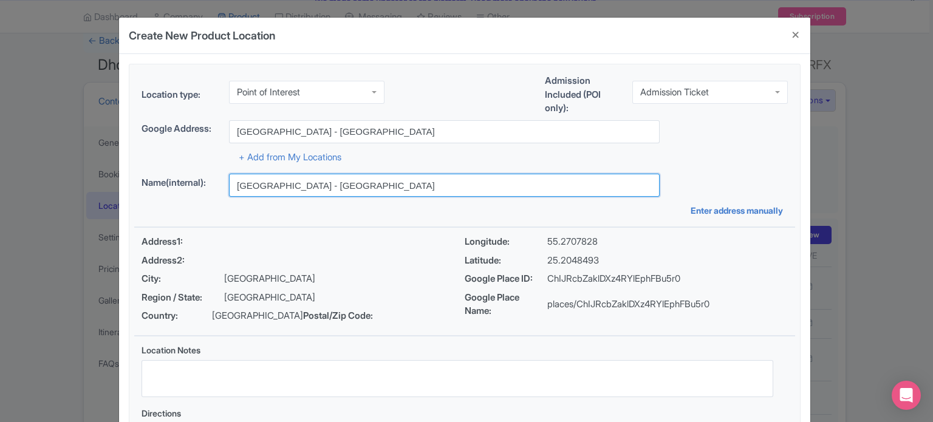
click at [286, 189] on input "[GEOGRAPHIC_DATA] - [GEOGRAPHIC_DATA]" at bounding box center [444, 185] width 431 height 23
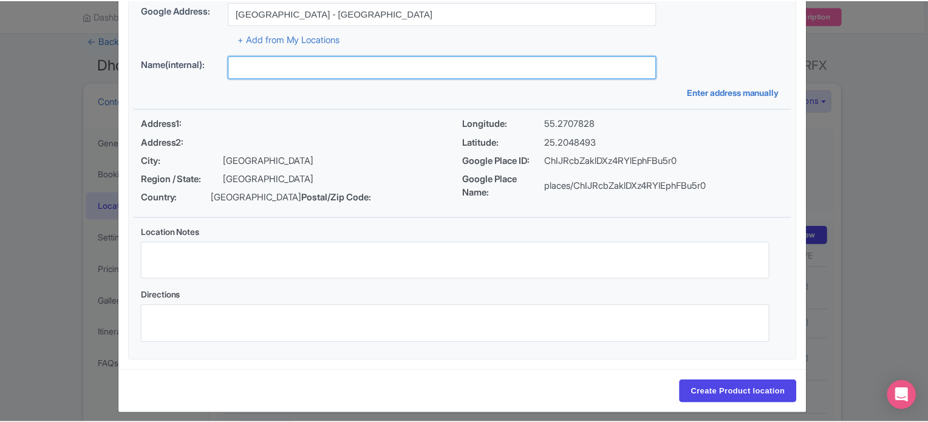
scroll to position [140, 0]
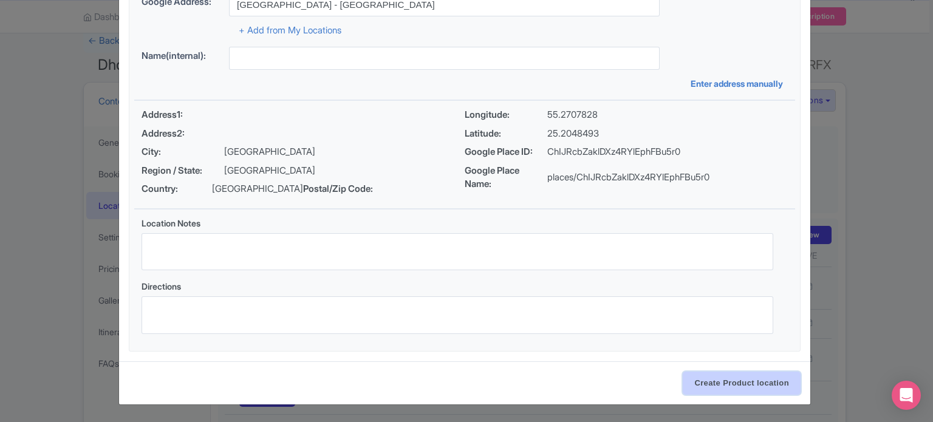
click at [742, 385] on input "Create Product location" at bounding box center [742, 383] width 118 height 23
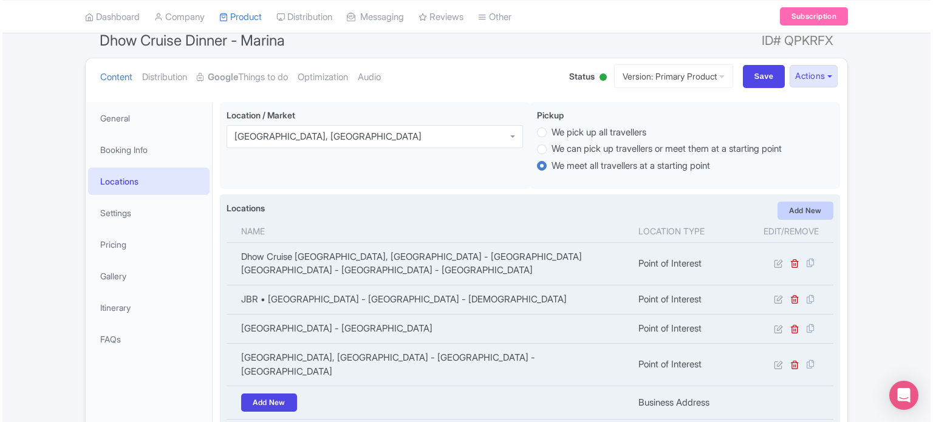
scroll to position [85, 0]
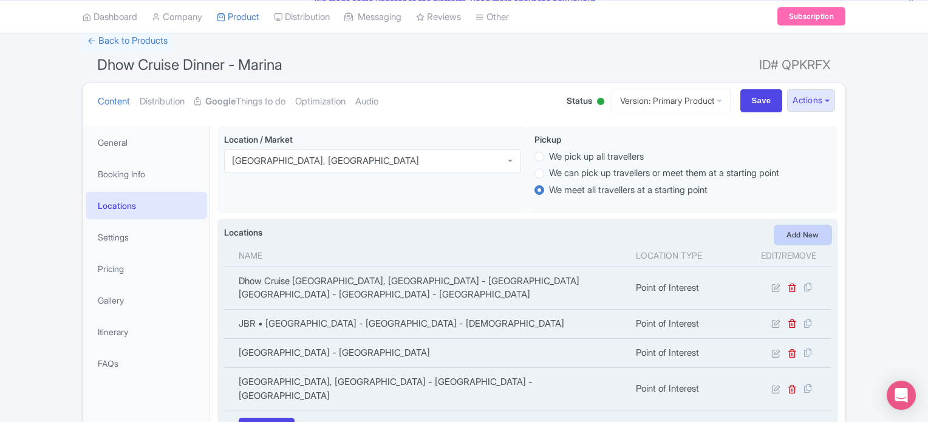
click at [795, 230] on link "Add New" at bounding box center [803, 235] width 56 height 18
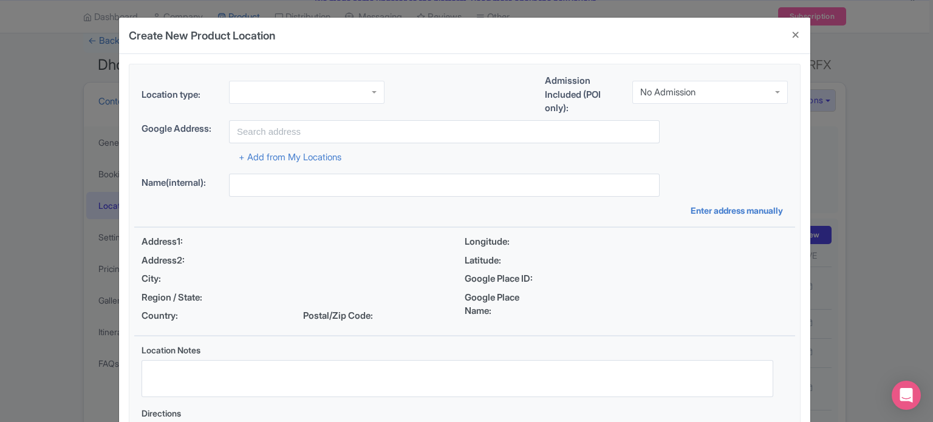
click at [369, 92] on div at bounding box center [306, 92] width 155 height 23
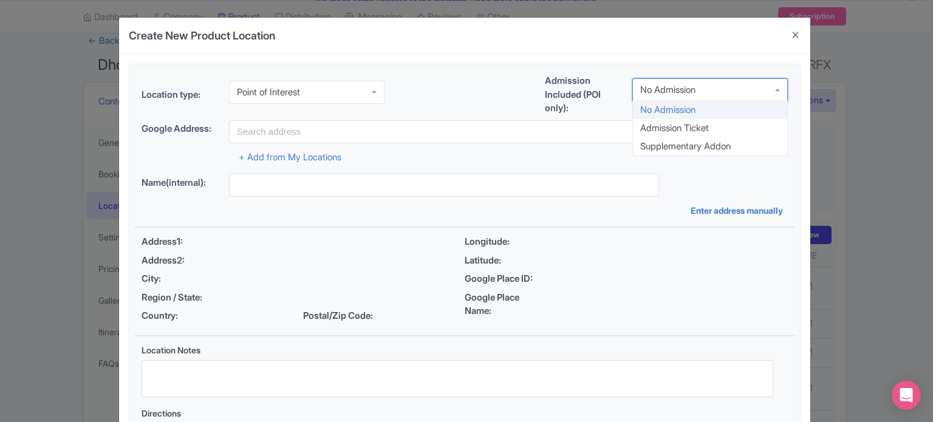
click at [704, 94] on div "No Admission" at bounding box center [709, 89] width 155 height 23
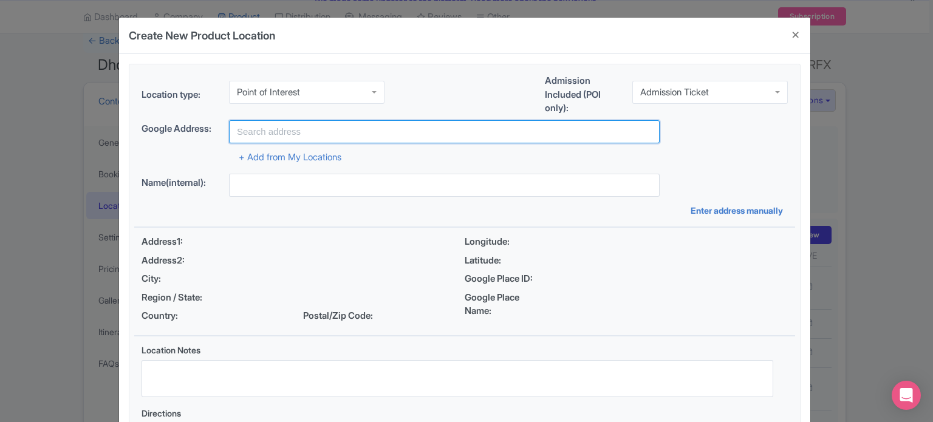
click at [344, 133] on input "text" at bounding box center [444, 131] width 431 height 23
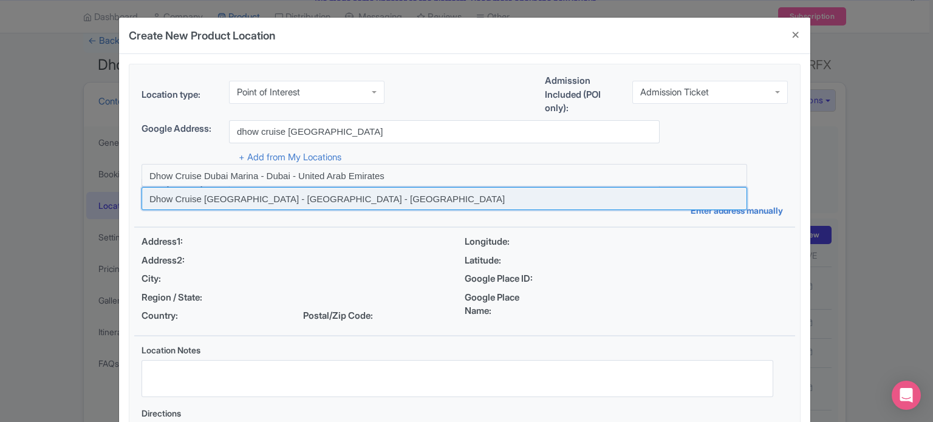
click at [326, 201] on input at bounding box center [443, 198] width 605 height 23
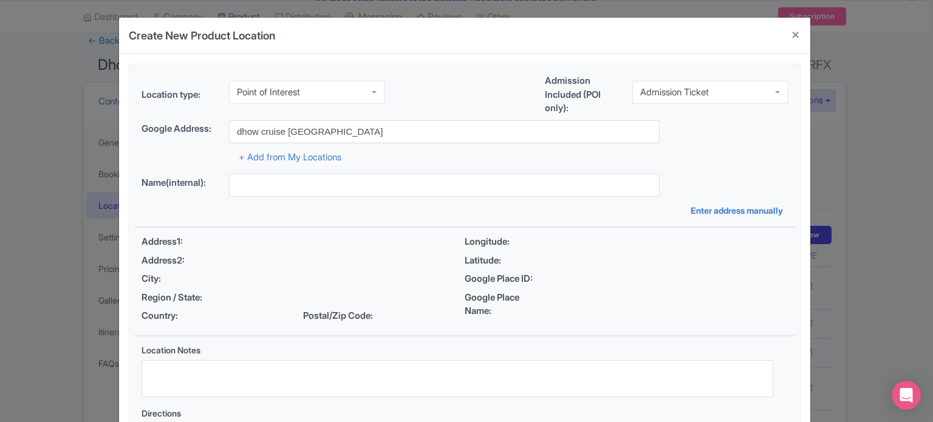
type input "Dhow Cruise [GEOGRAPHIC_DATA] - [GEOGRAPHIC_DATA] - [GEOGRAPHIC_DATA]"
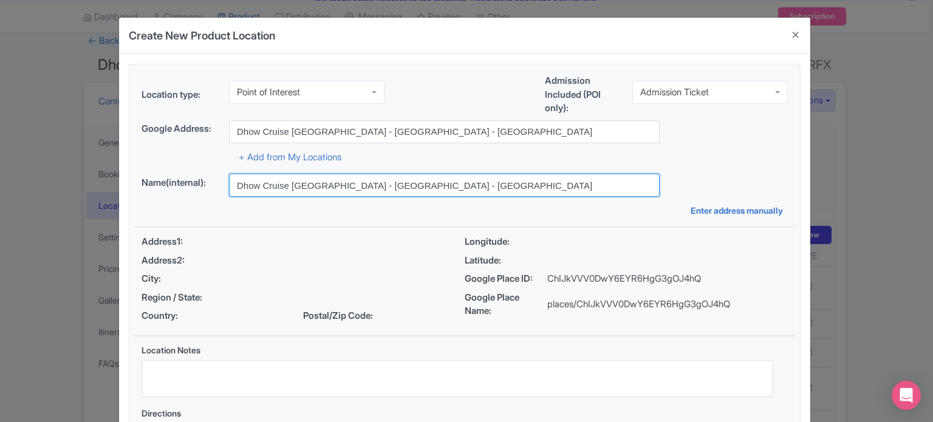
click at [355, 186] on input "Dhow Cruise [GEOGRAPHIC_DATA] - [GEOGRAPHIC_DATA] - [GEOGRAPHIC_DATA]" at bounding box center [444, 185] width 431 height 23
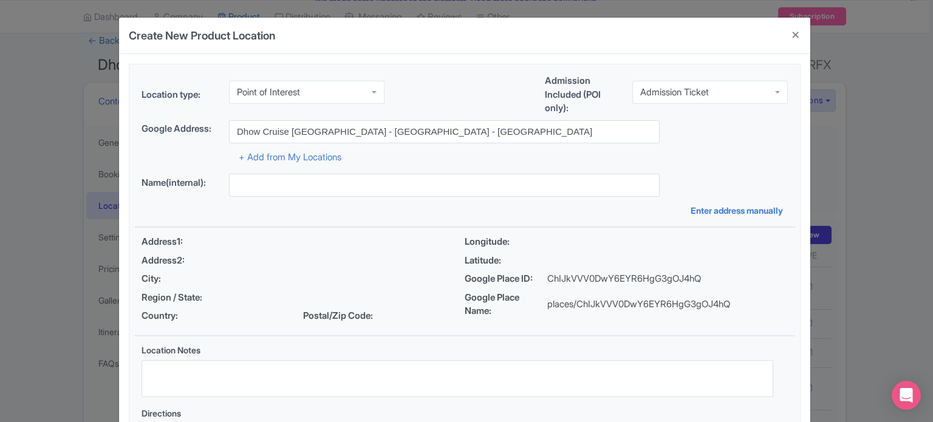
click at [600, 231] on div "Address1: Address2: City: Region / State: Country: Postal/Zip Code: Longitude: …" at bounding box center [464, 281] width 661 height 107
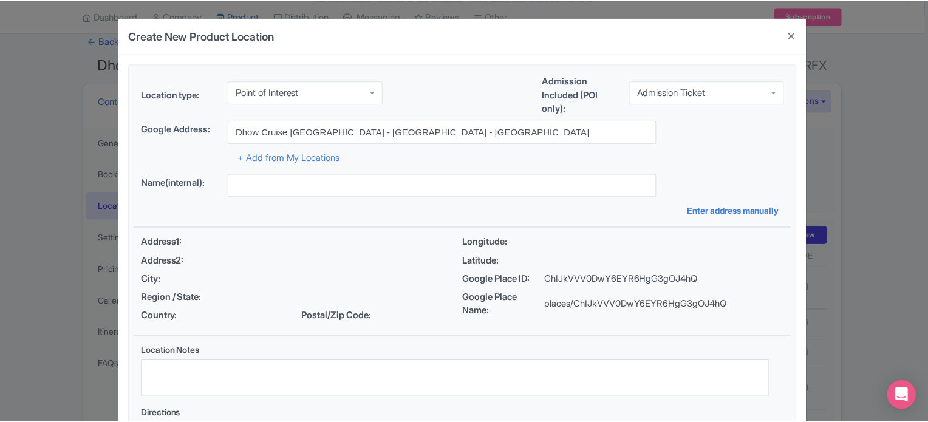
scroll to position [126, 0]
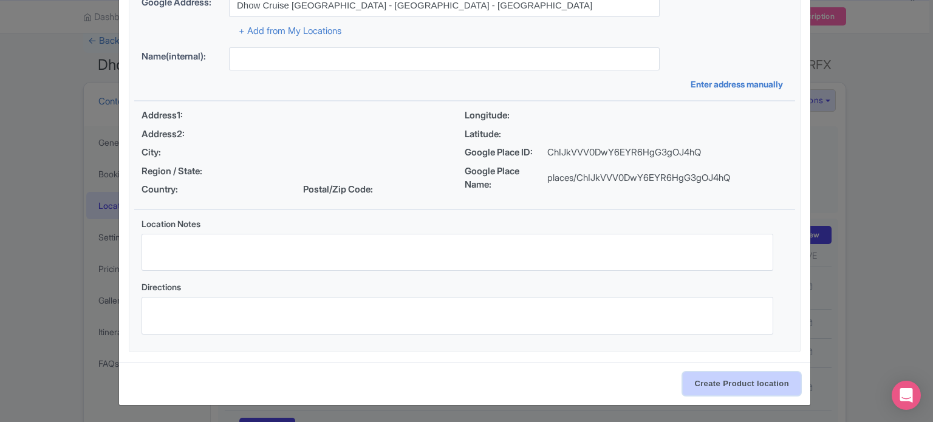
click at [757, 385] on input "Create Product location" at bounding box center [742, 383] width 118 height 23
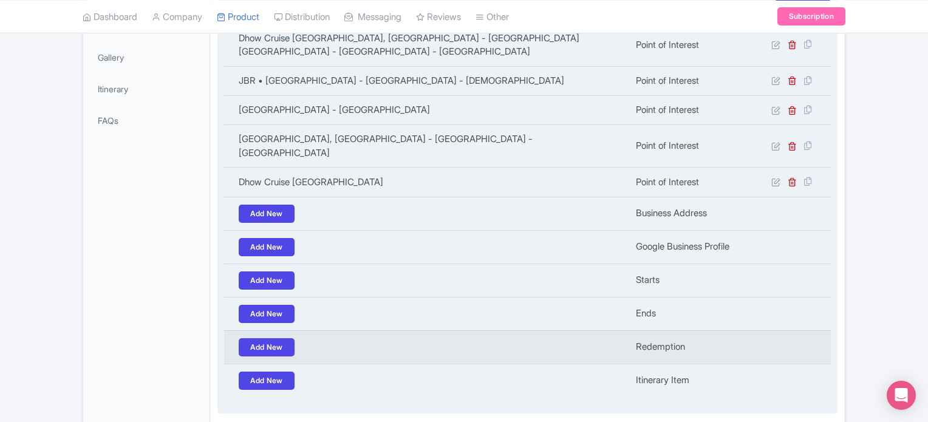
scroll to position [386, 0]
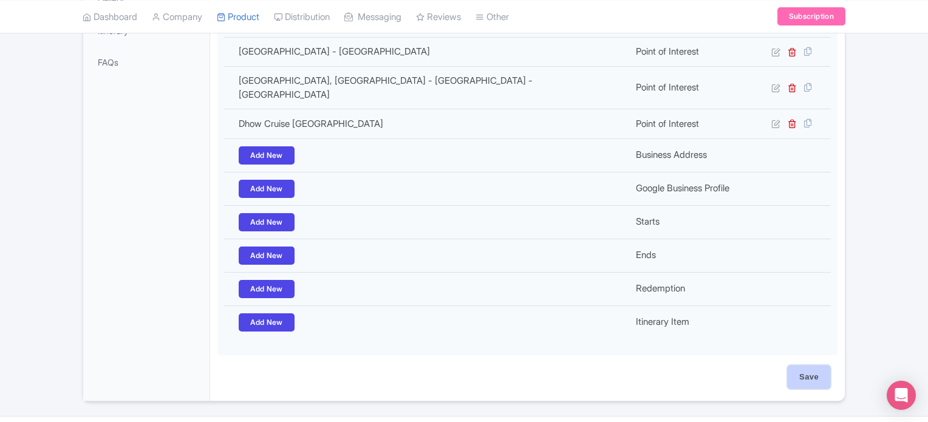
click at [809, 366] on input "Save" at bounding box center [809, 377] width 43 height 23
type input "Update Product"
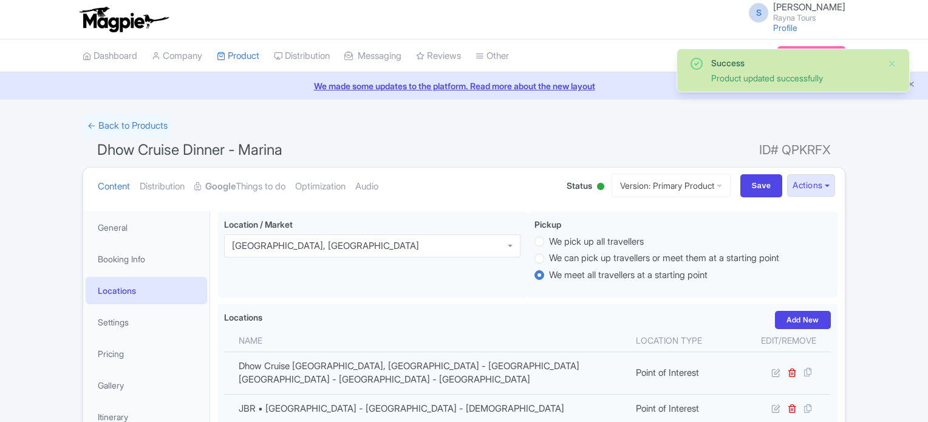
scroll to position [211, 0]
